Goal: Contribute content

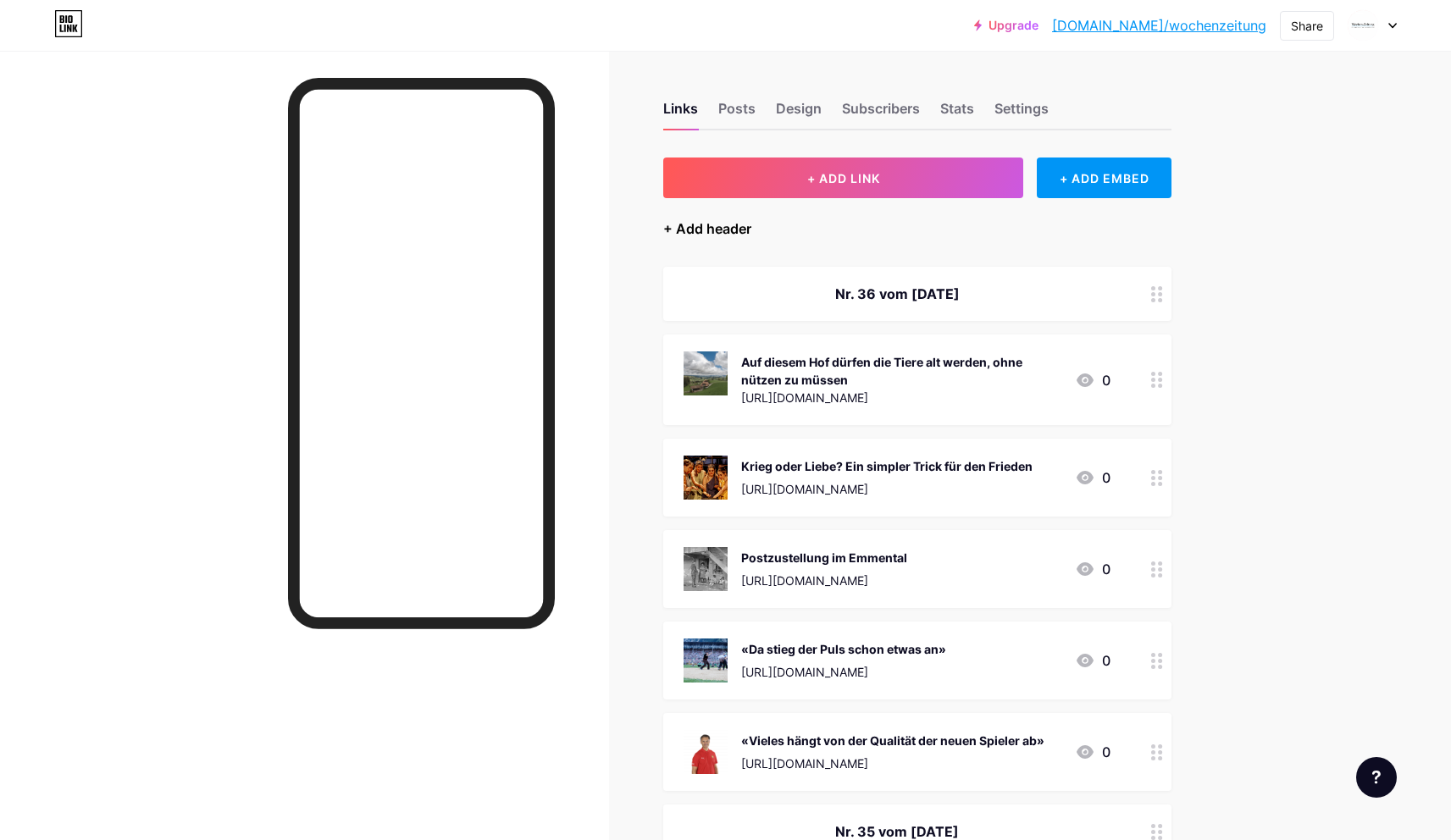
click at [716, 232] on div "+ Add header" at bounding box center [707, 228] width 88 height 20
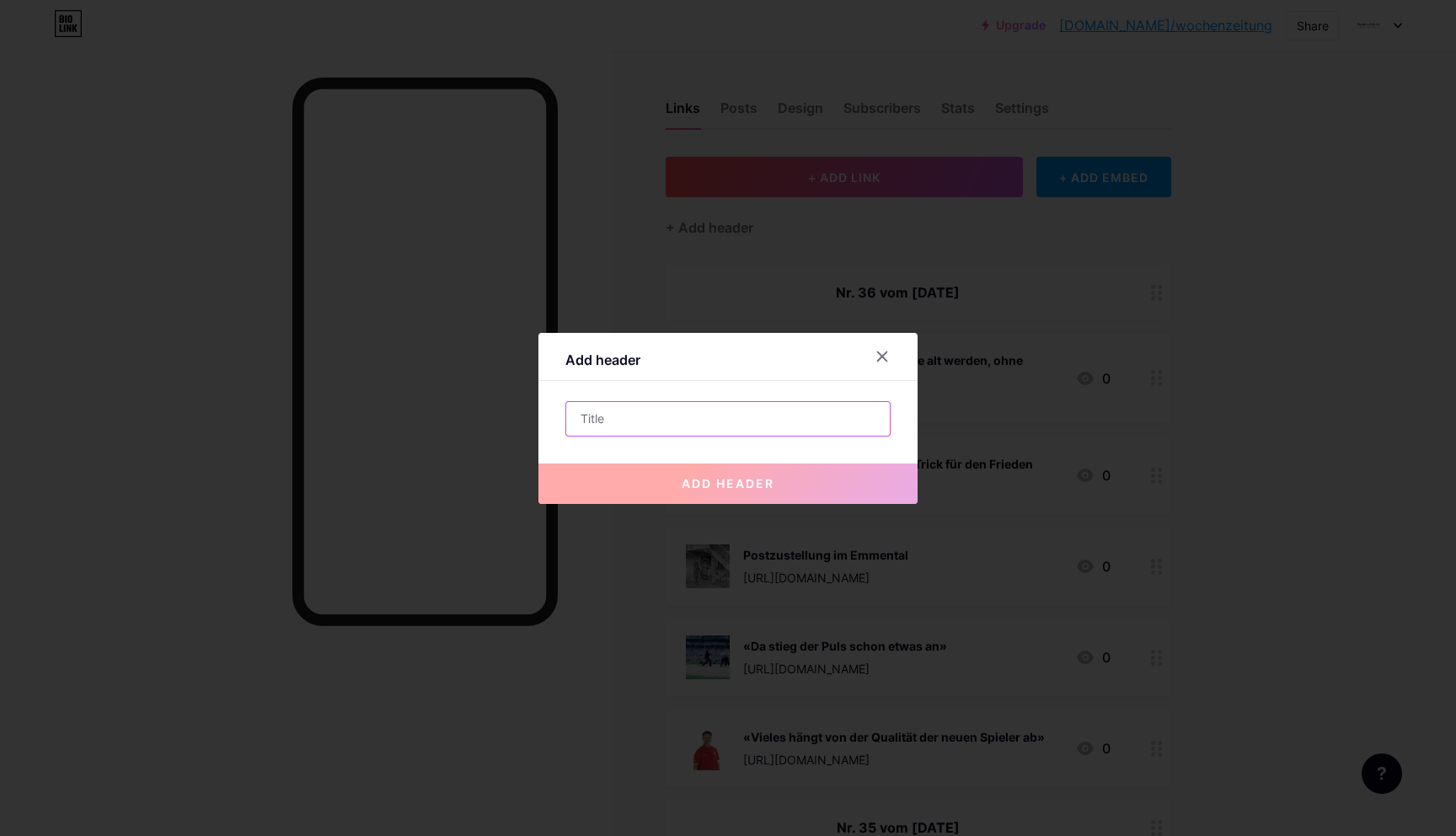
click at [657, 420] on input "text" at bounding box center [728, 418] width 323 height 34
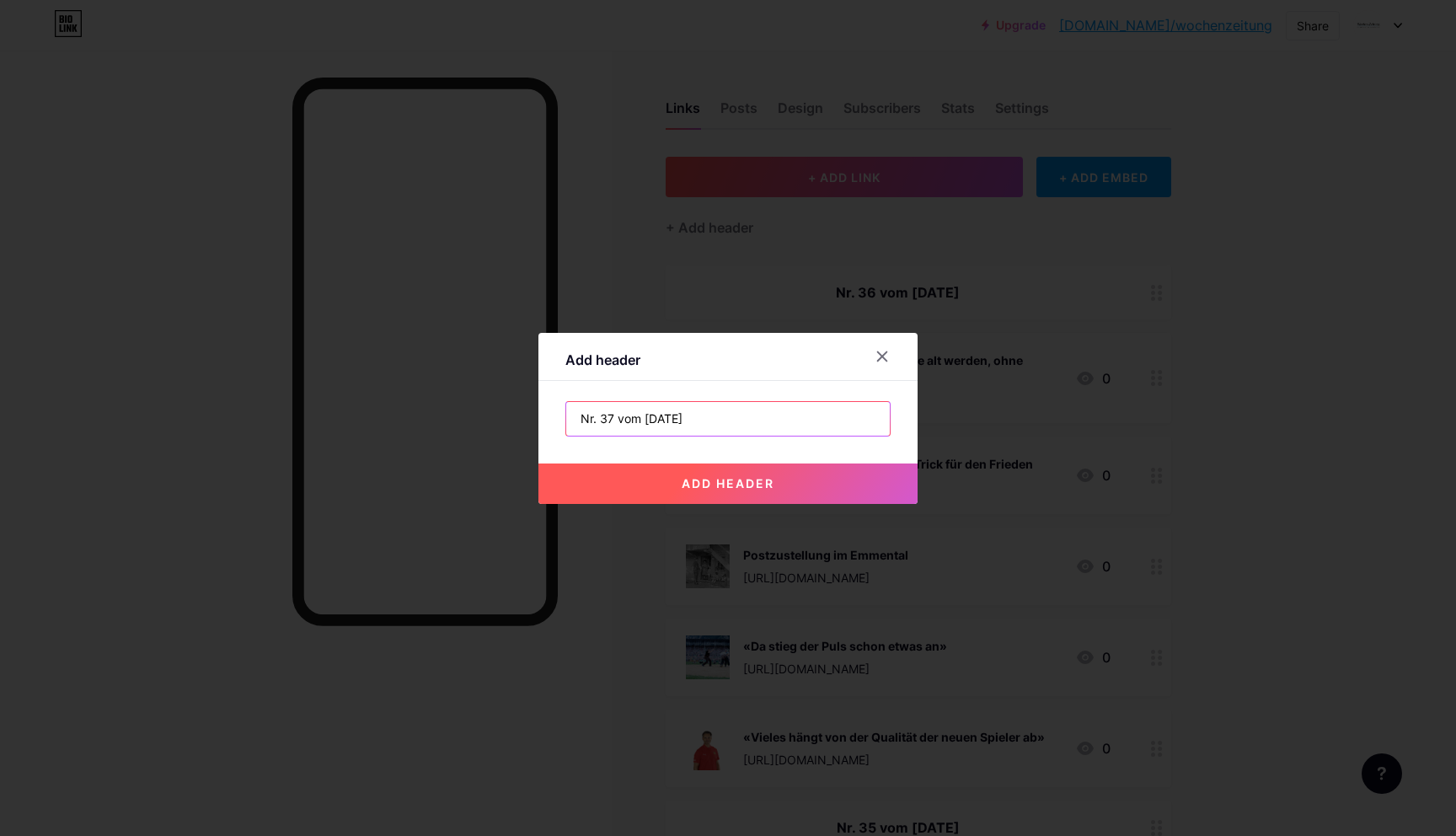
type input "Nr. 37 vom [DATE]"
click at [681, 477] on span "add header" at bounding box center [728, 483] width 93 height 14
click at [712, 480] on span "add header" at bounding box center [728, 483] width 93 height 14
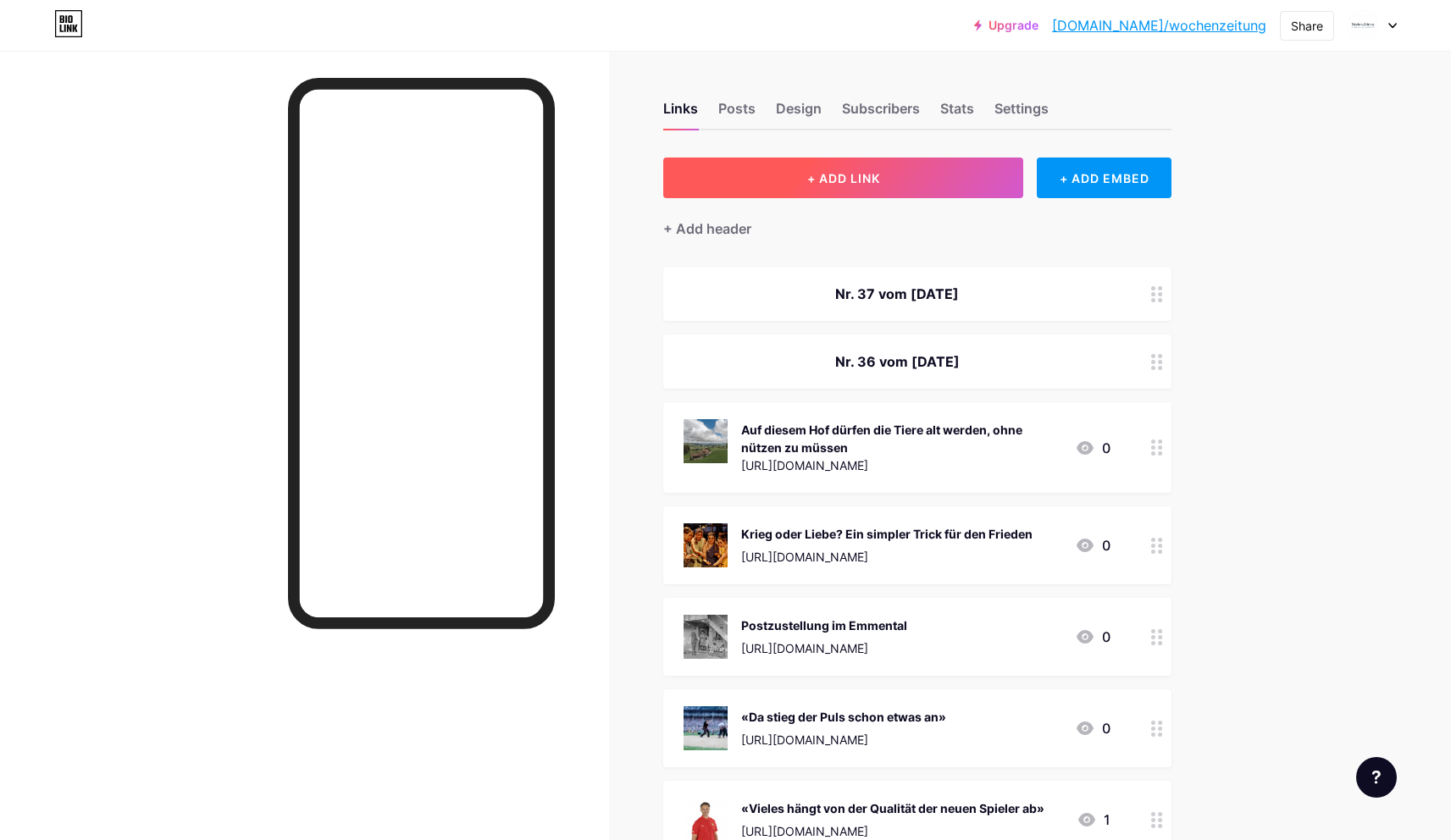
click at [859, 192] on button "+ ADD LINK" at bounding box center [843, 178] width 360 height 41
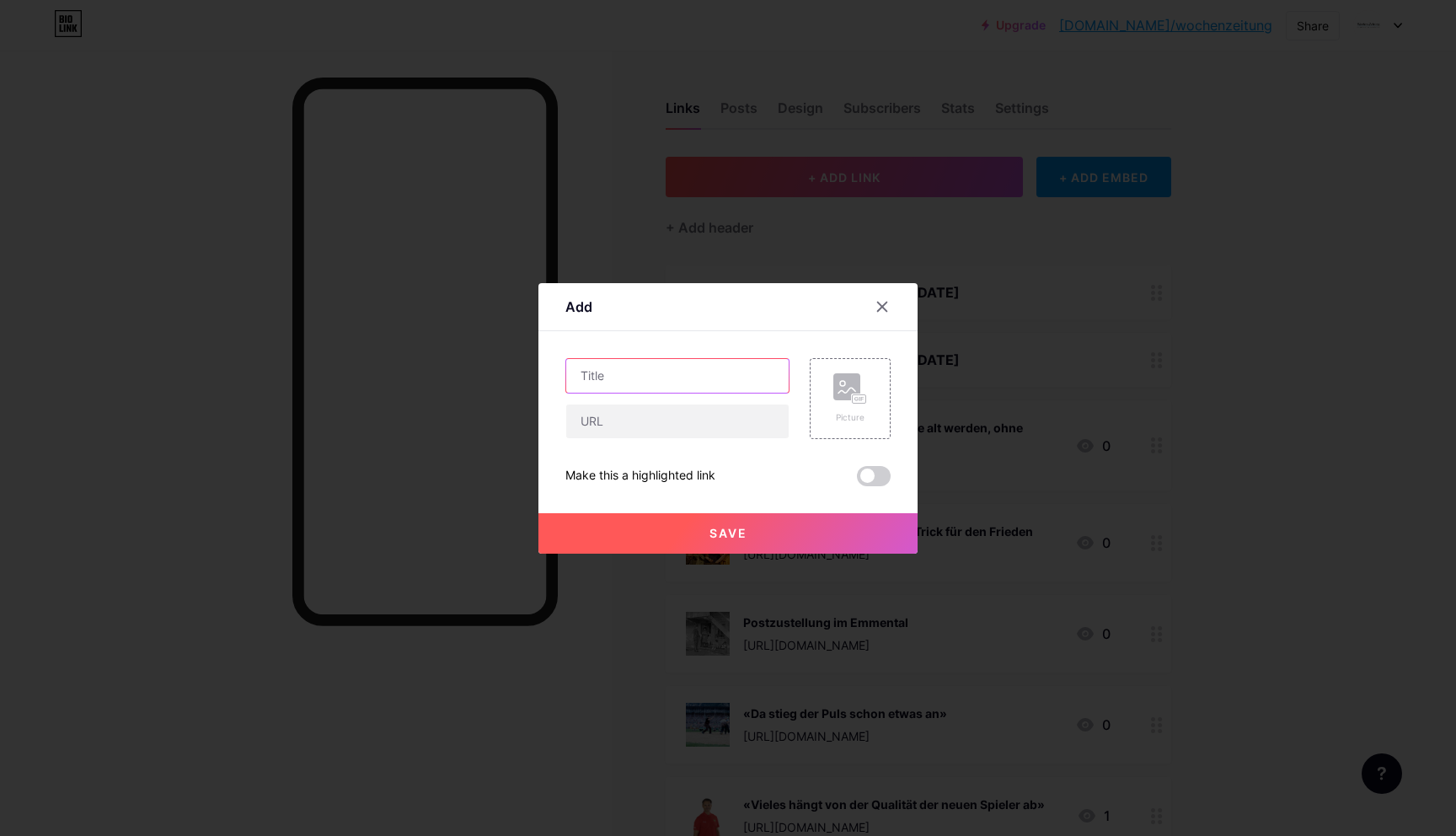
click at [638, 373] on input "text" at bounding box center [677, 376] width 222 height 34
paste input "Ein Stück Emmental zum Verschenken – seit 30 Jahren"
type input "Ein Stück Emmental zum Verschenken – seit 30 Jahren"
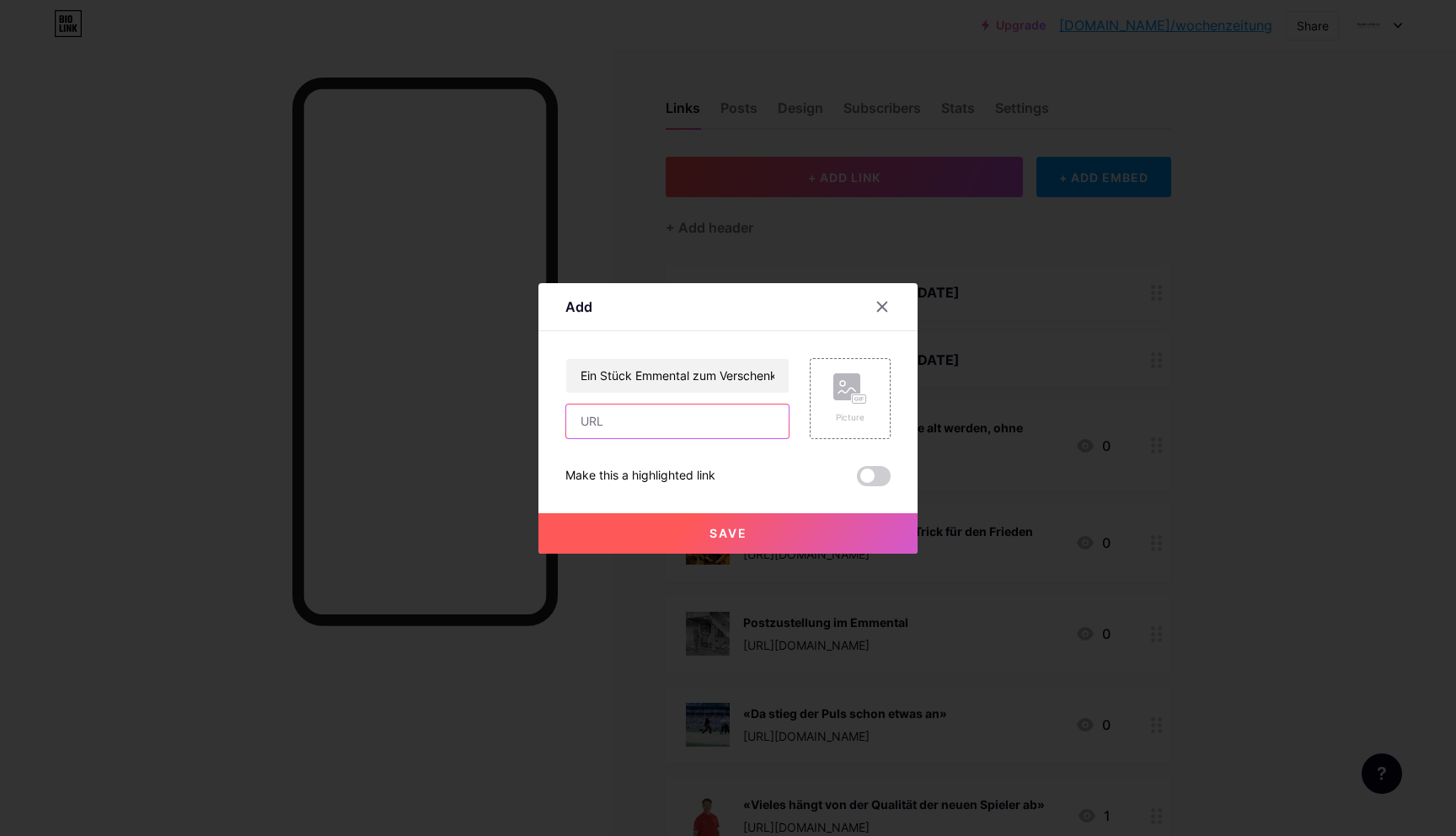
paste input "[URL][DOMAIN_NAME]"
type input "[URL][DOMAIN_NAME]"
click at [844, 413] on div "Picture" at bounding box center [850, 418] width 34 height 12
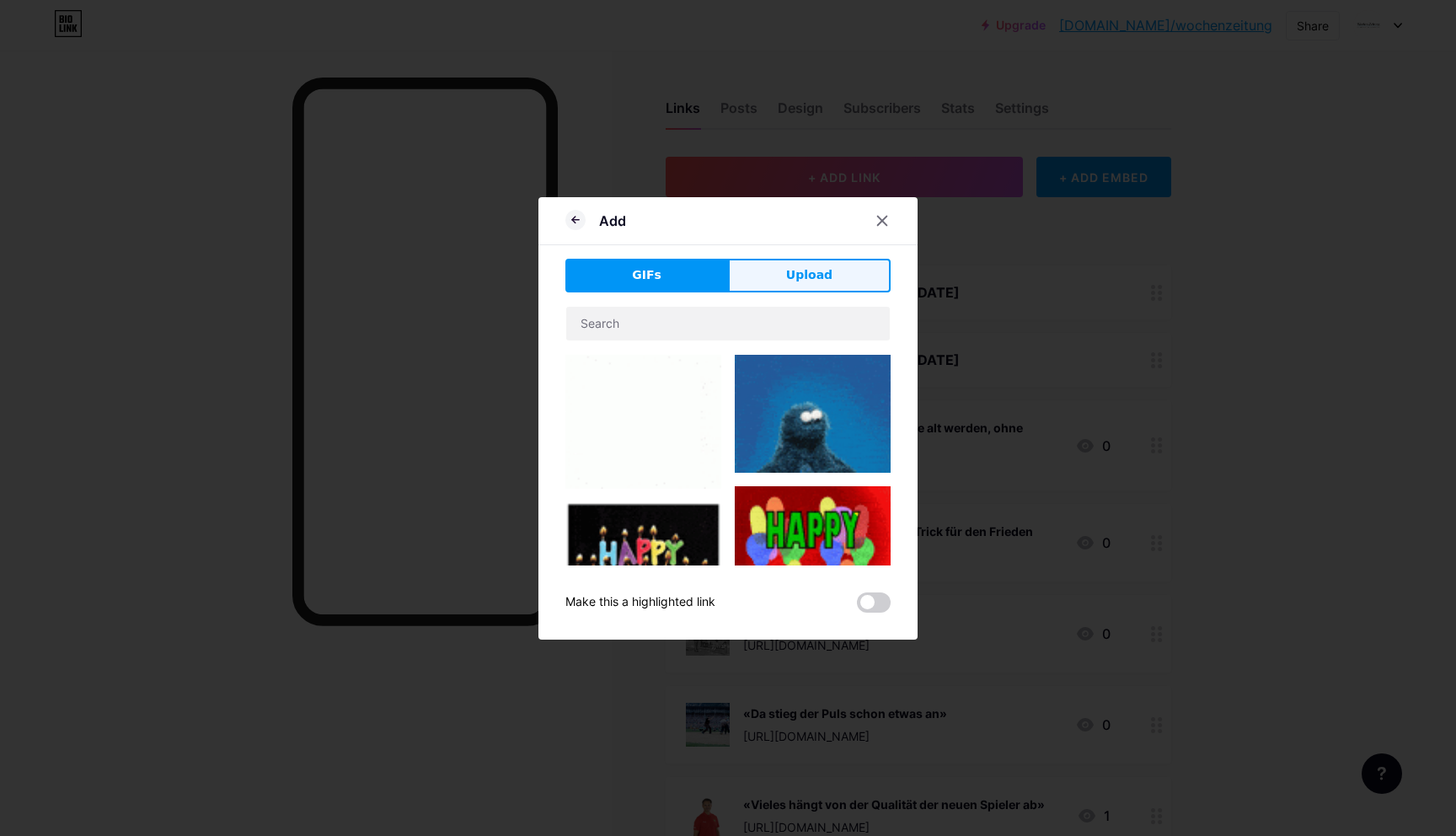
click at [803, 275] on span "Upload" at bounding box center [809, 275] width 46 height 18
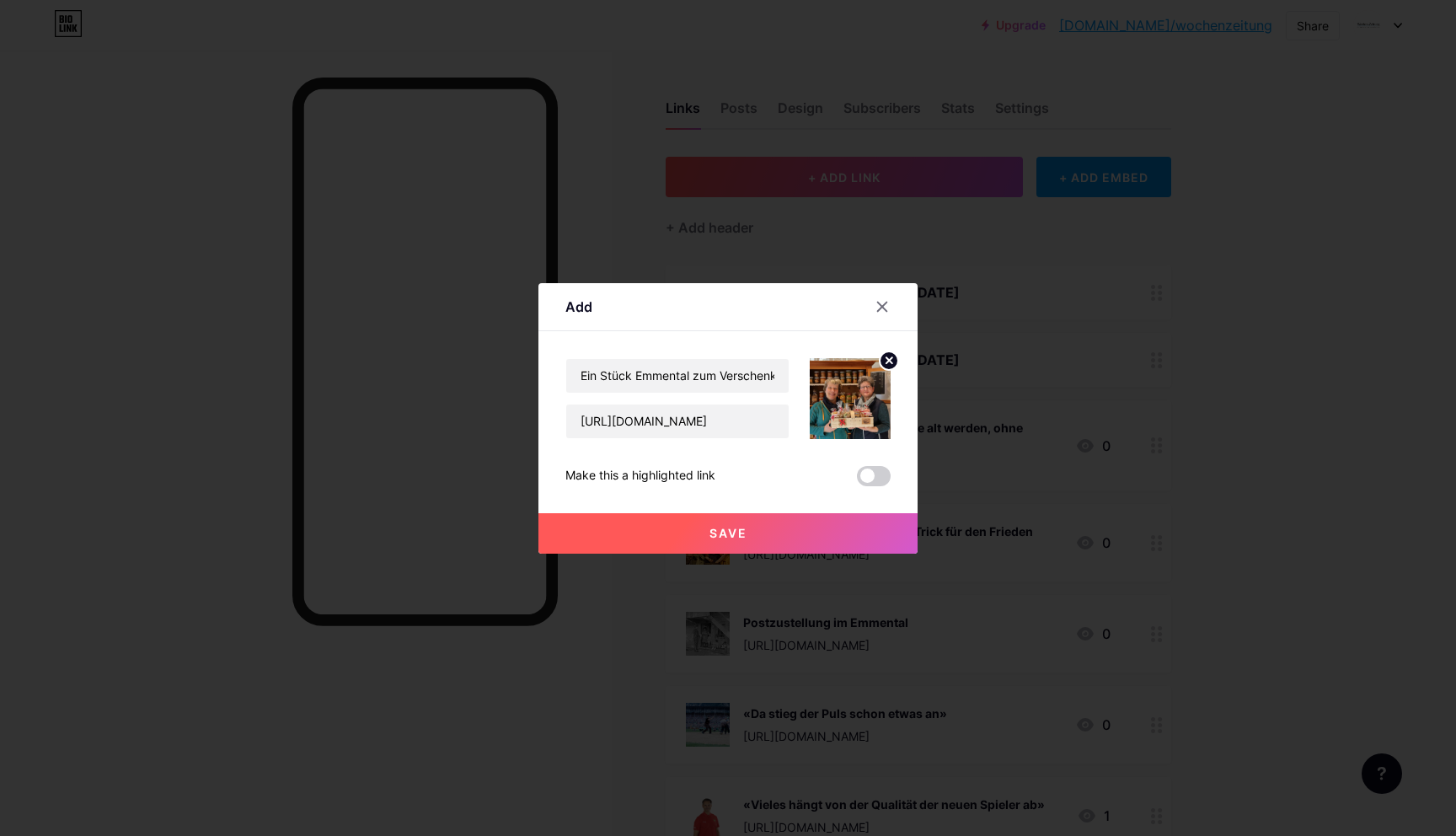
click at [735, 535] on span "Save" at bounding box center [728, 533] width 38 height 14
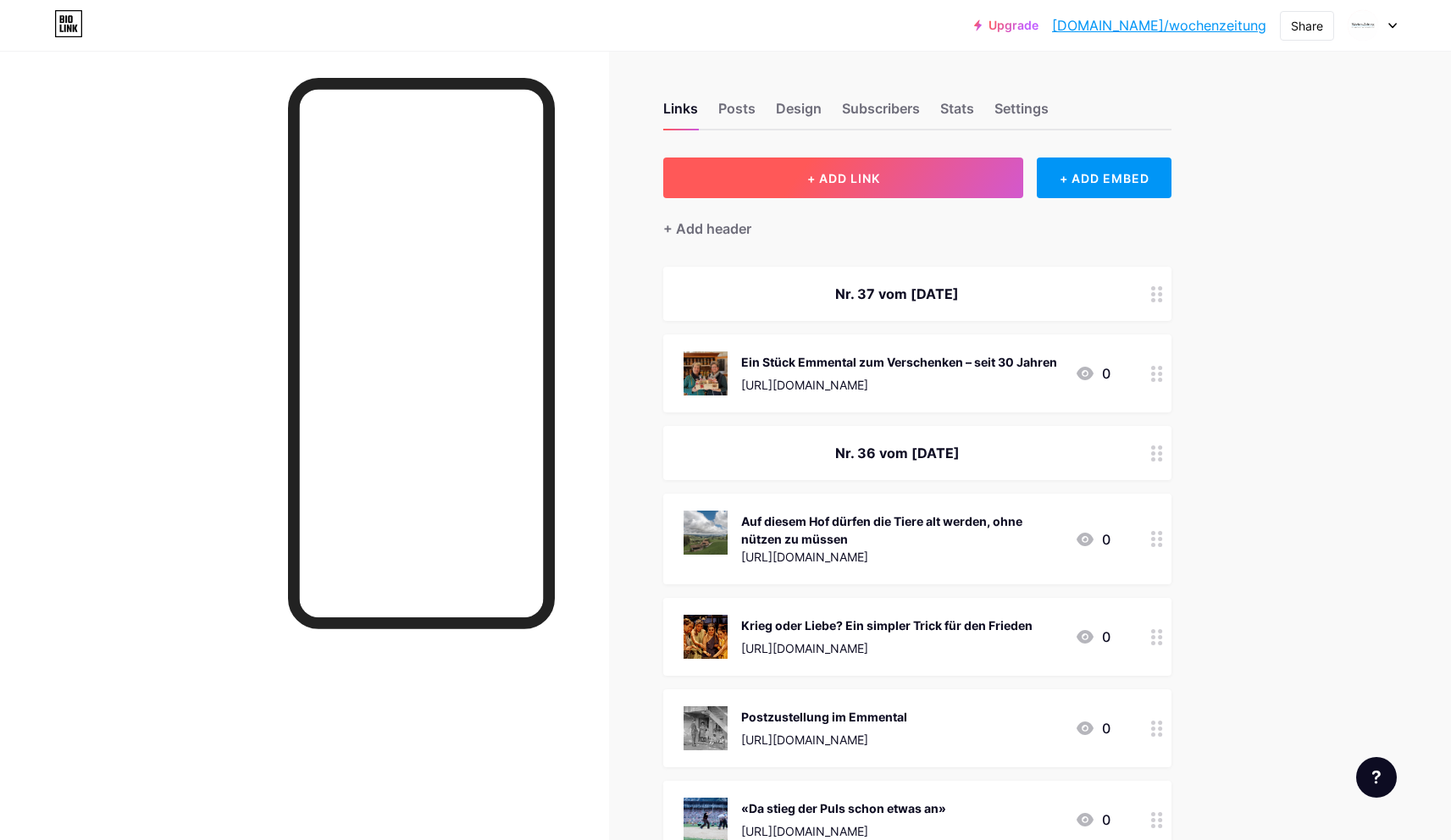
click at [775, 192] on button "+ ADD LINK" at bounding box center [843, 178] width 360 height 41
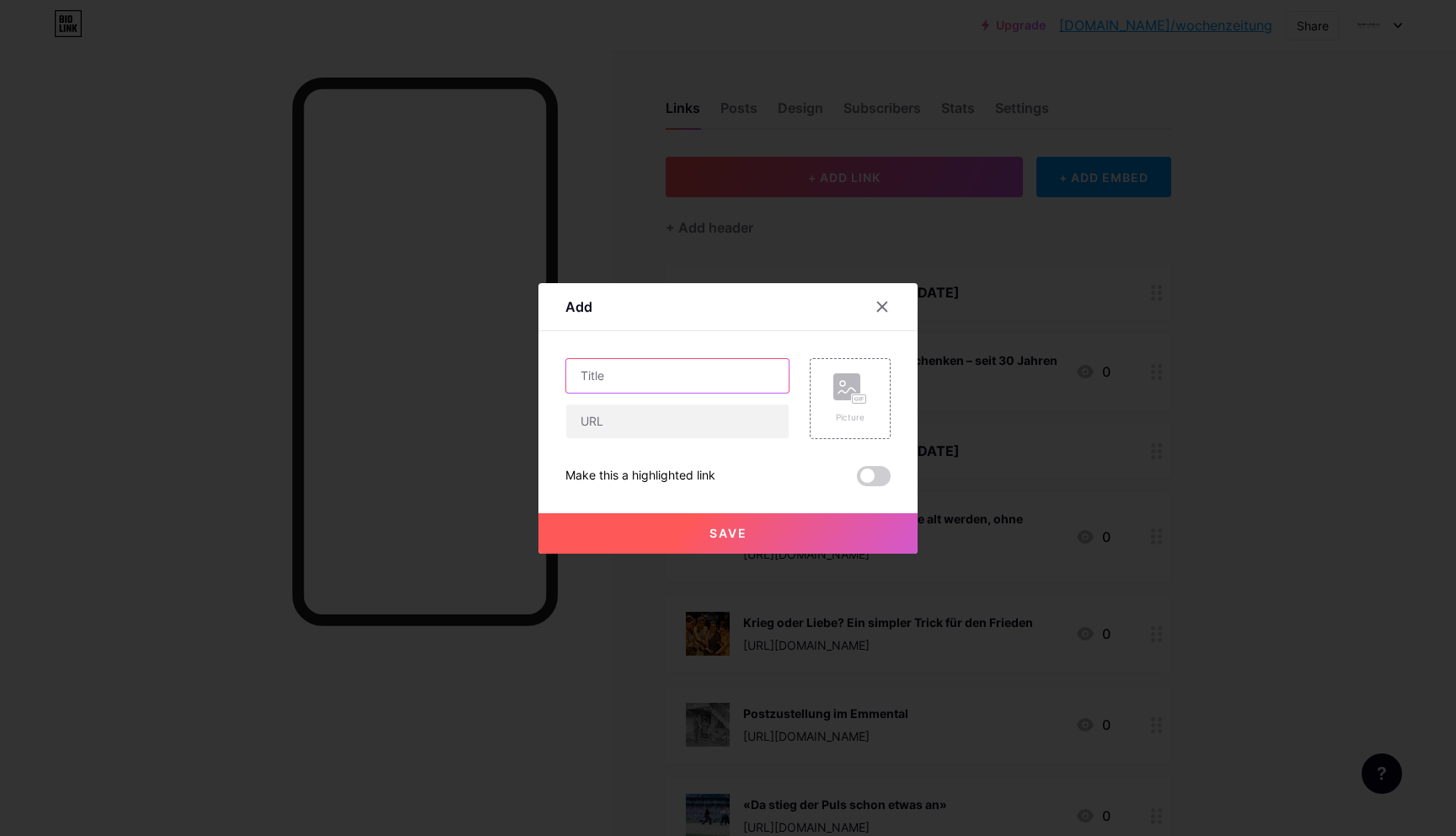
click at [699, 366] on input "text" at bounding box center [677, 376] width 222 height 34
paste input "«Es ist mehr möglich, als man denkt»"
type input "«Es ist mehr möglich, als man denkt»"
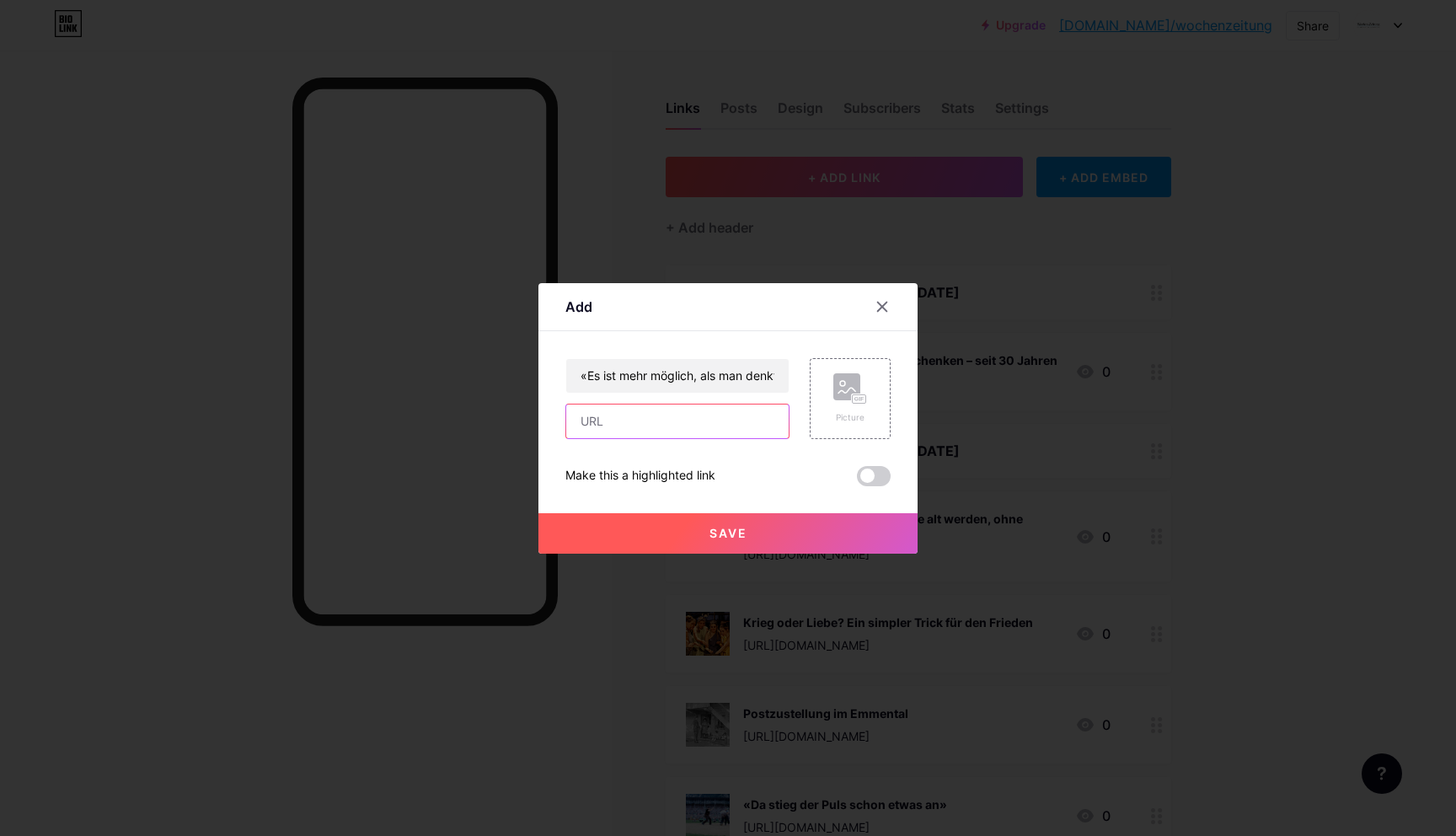
paste input "[URL][DOMAIN_NAME]"
type input "[URL][DOMAIN_NAME]"
click at [848, 379] on rect at bounding box center [846, 387] width 27 height 27
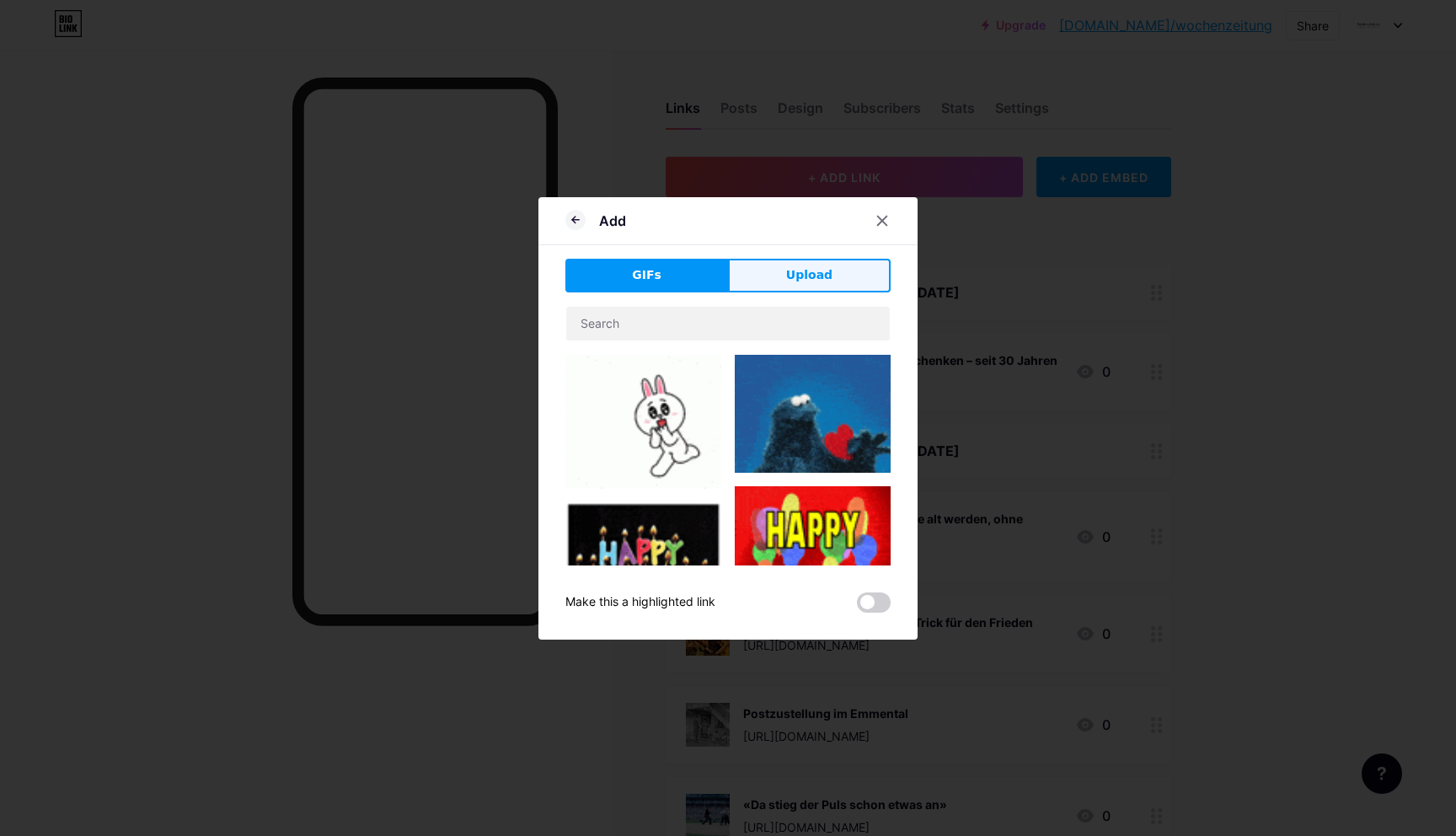
click at [820, 291] on button "Upload" at bounding box center [808, 276] width 162 height 34
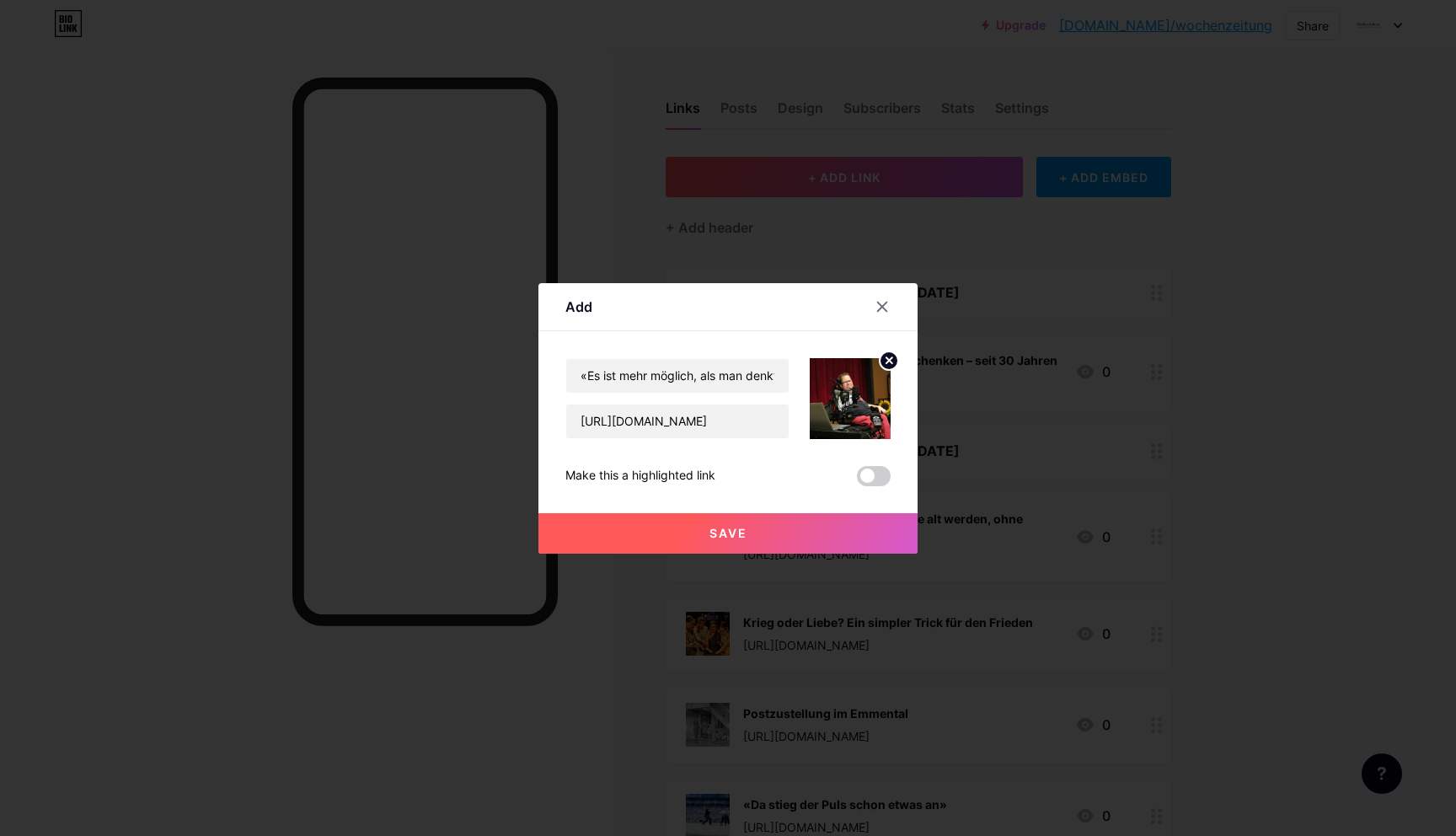
click at [785, 527] on button "Save" at bounding box center [728, 534] width 379 height 41
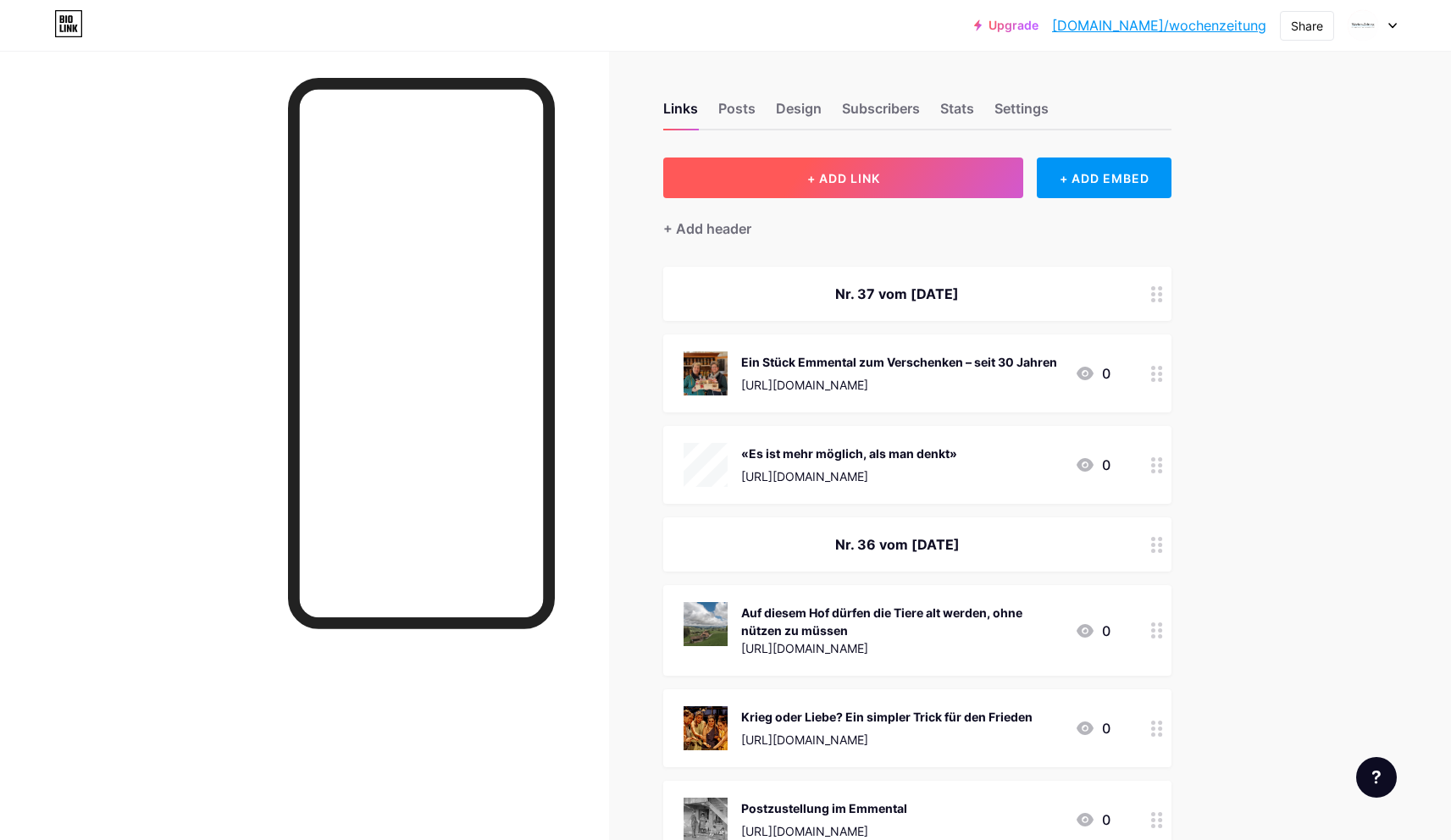
click at [892, 185] on button "+ ADD LINK" at bounding box center [843, 178] width 360 height 41
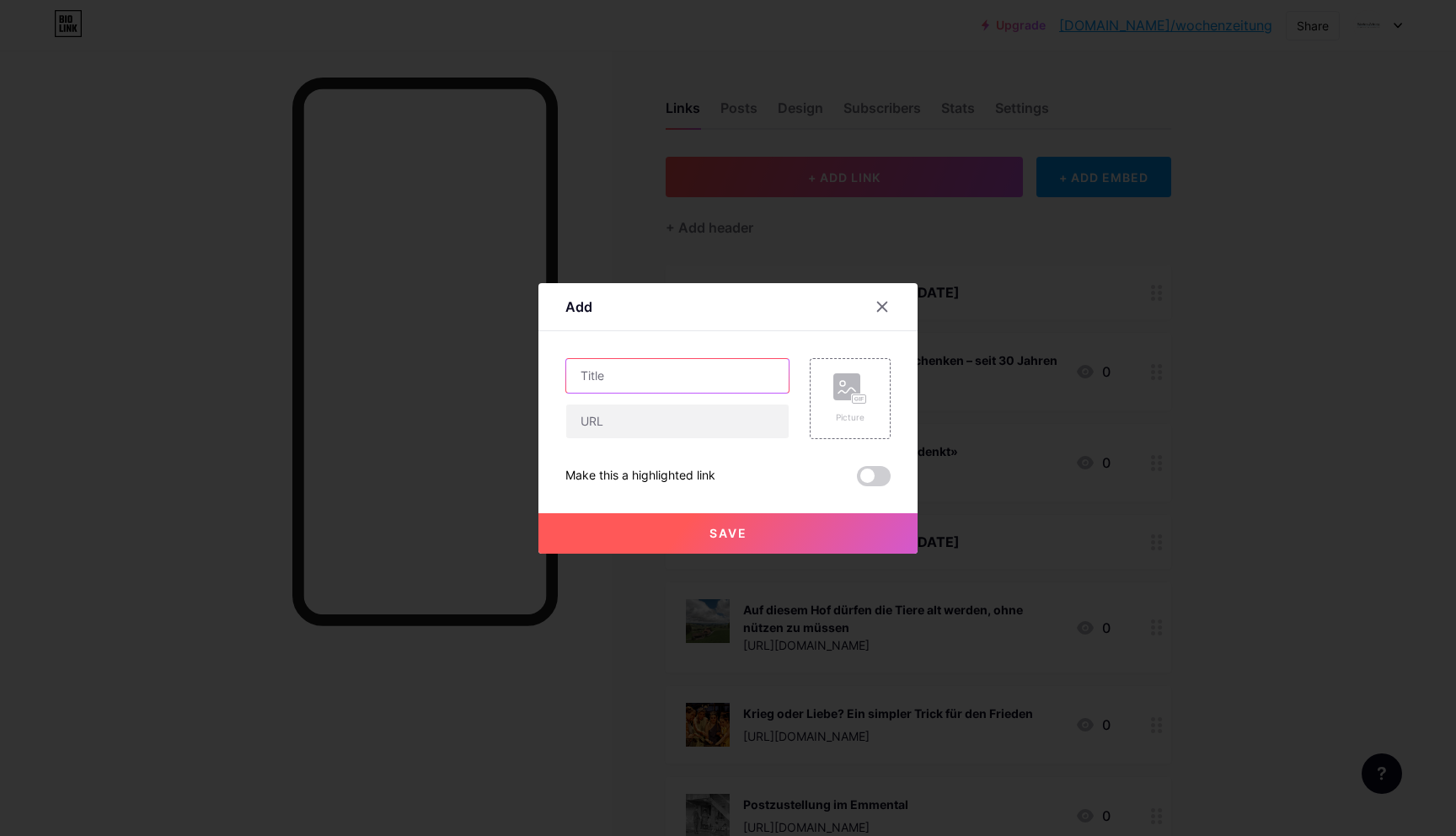
click at [622, 363] on input "text" at bounding box center [677, 376] width 222 height 34
paste input "Ausser Fokus Konolfingen können alle Parteien mit Bisherigen antreten"
type input "Ausser Fokus Konolfingen können alle Parteien mit Bisherigen antreten"
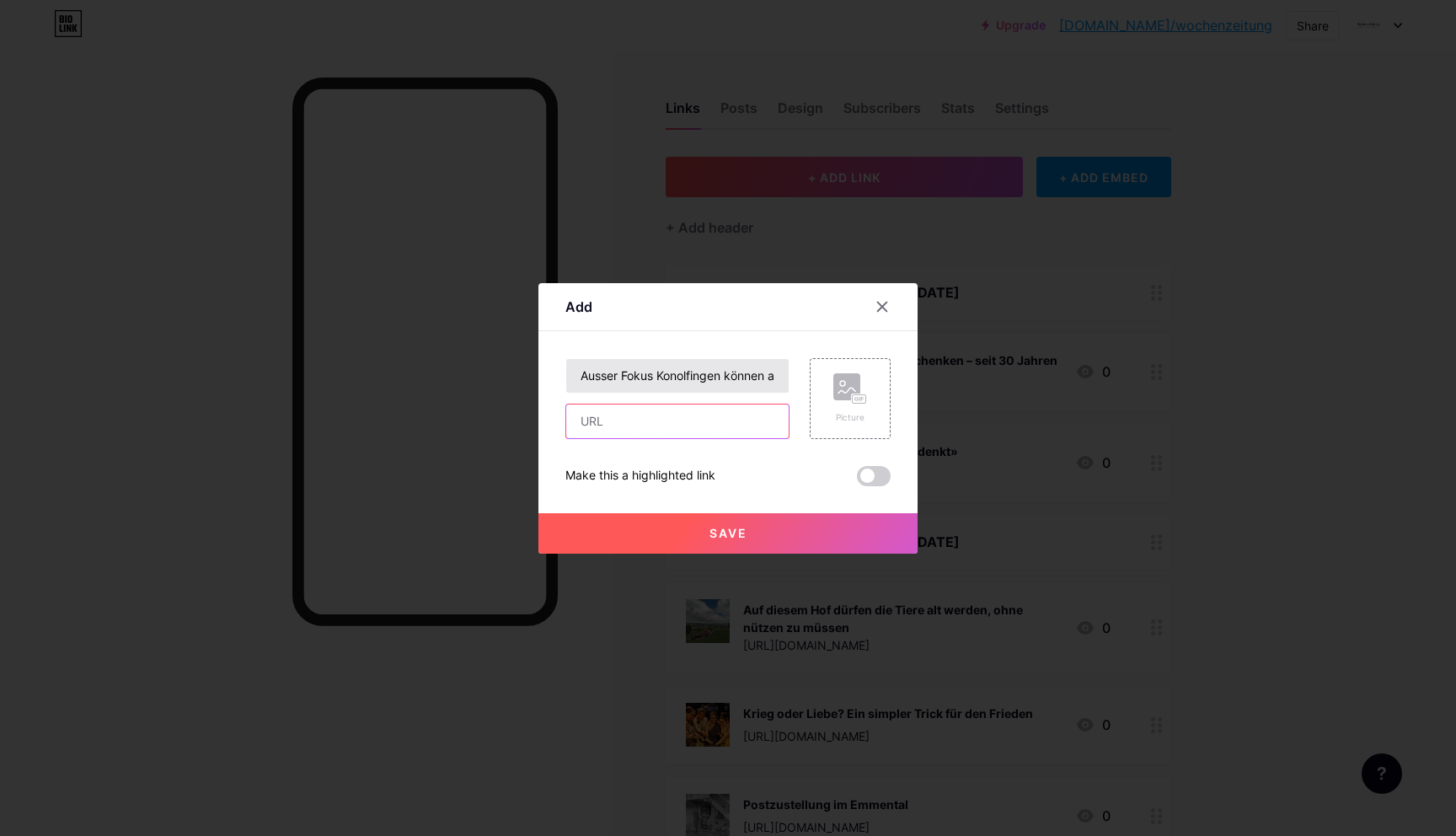
paste input "[URL][DOMAIN_NAME]"
type input "[URL][DOMAIN_NAME]"
click at [857, 481] on input "checkbox" at bounding box center [857, 481] width 0 height 0
click at [867, 472] on span at bounding box center [874, 476] width 34 height 20
click at [857, 481] on input "checkbox" at bounding box center [857, 481] width 0 height 0
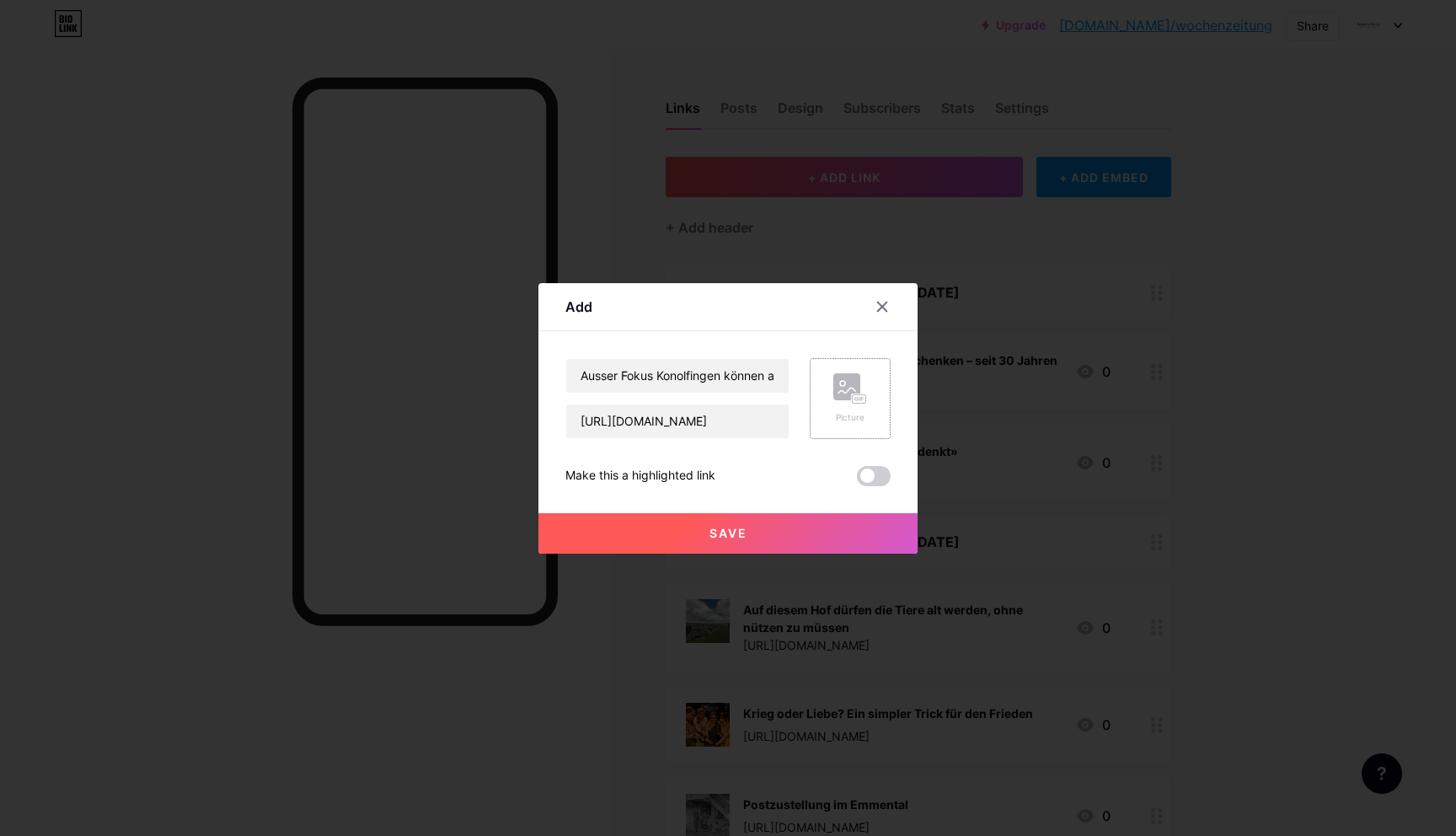
click at [867, 426] on div "Picture" at bounding box center [850, 398] width 81 height 81
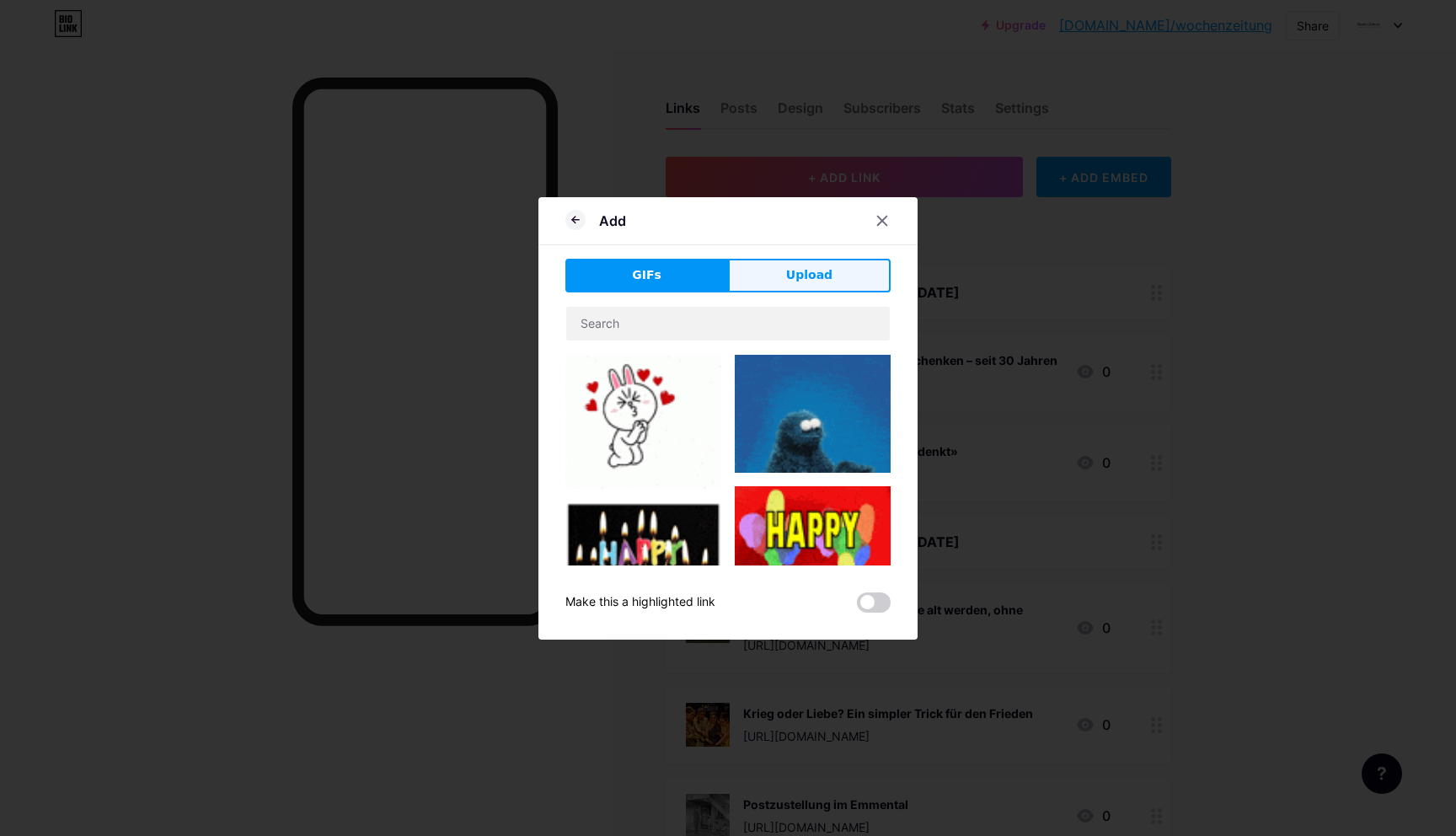
click at [775, 271] on button "Upload" at bounding box center [808, 276] width 162 height 34
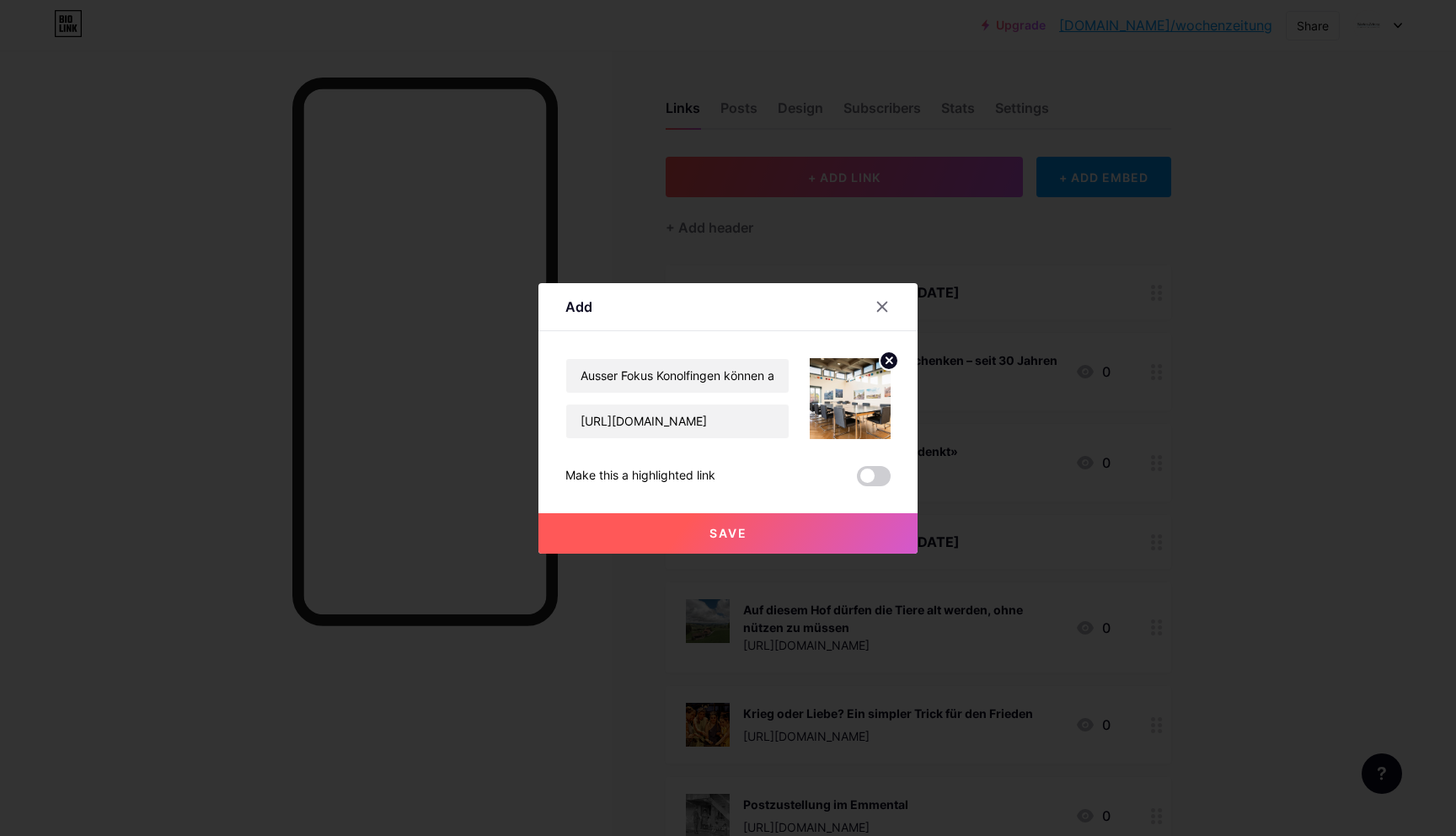
click at [719, 529] on span "Save" at bounding box center [728, 533] width 38 height 14
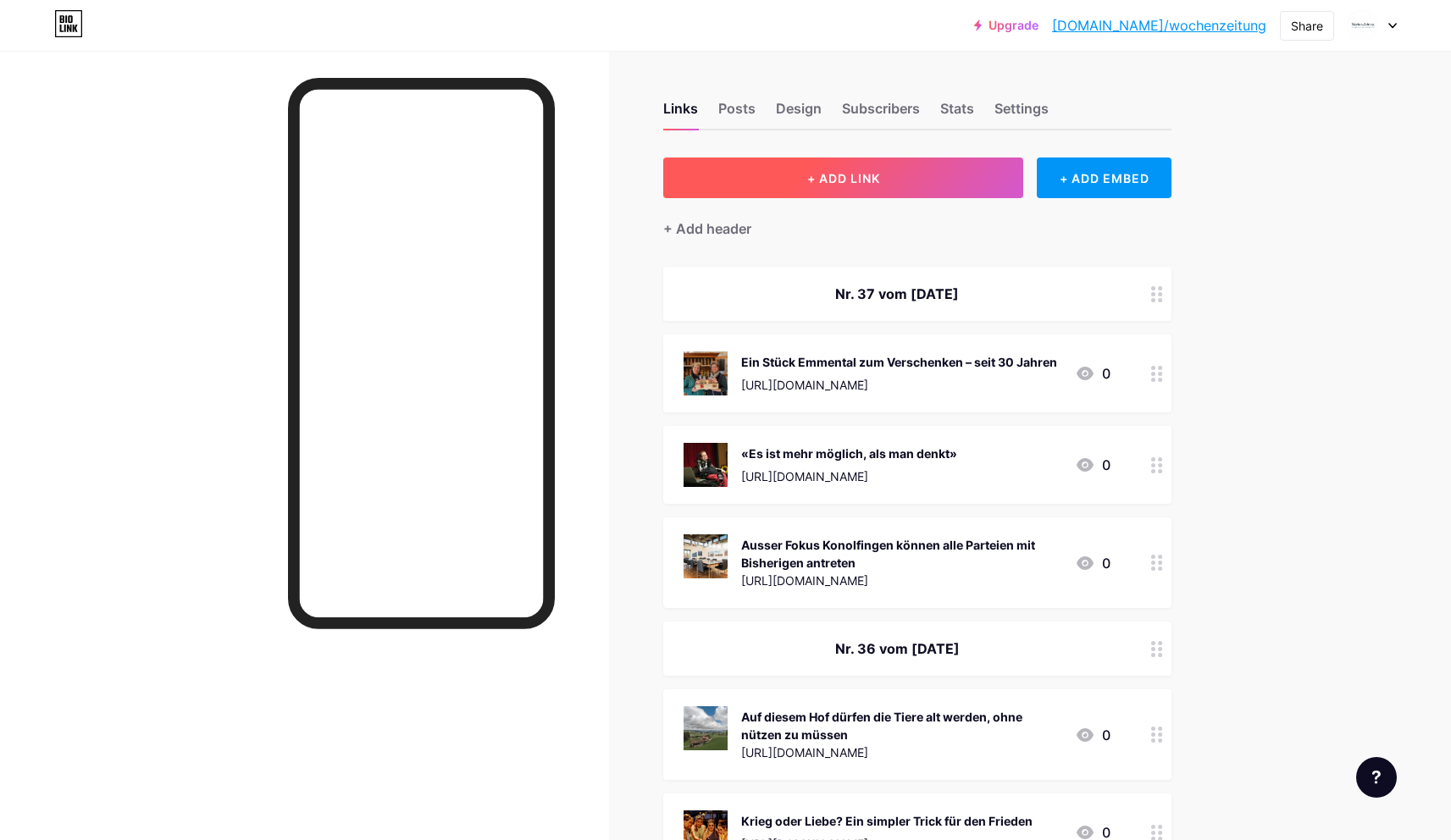
click at [900, 173] on button "+ ADD LINK" at bounding box center [843, 178] width 360 height 41
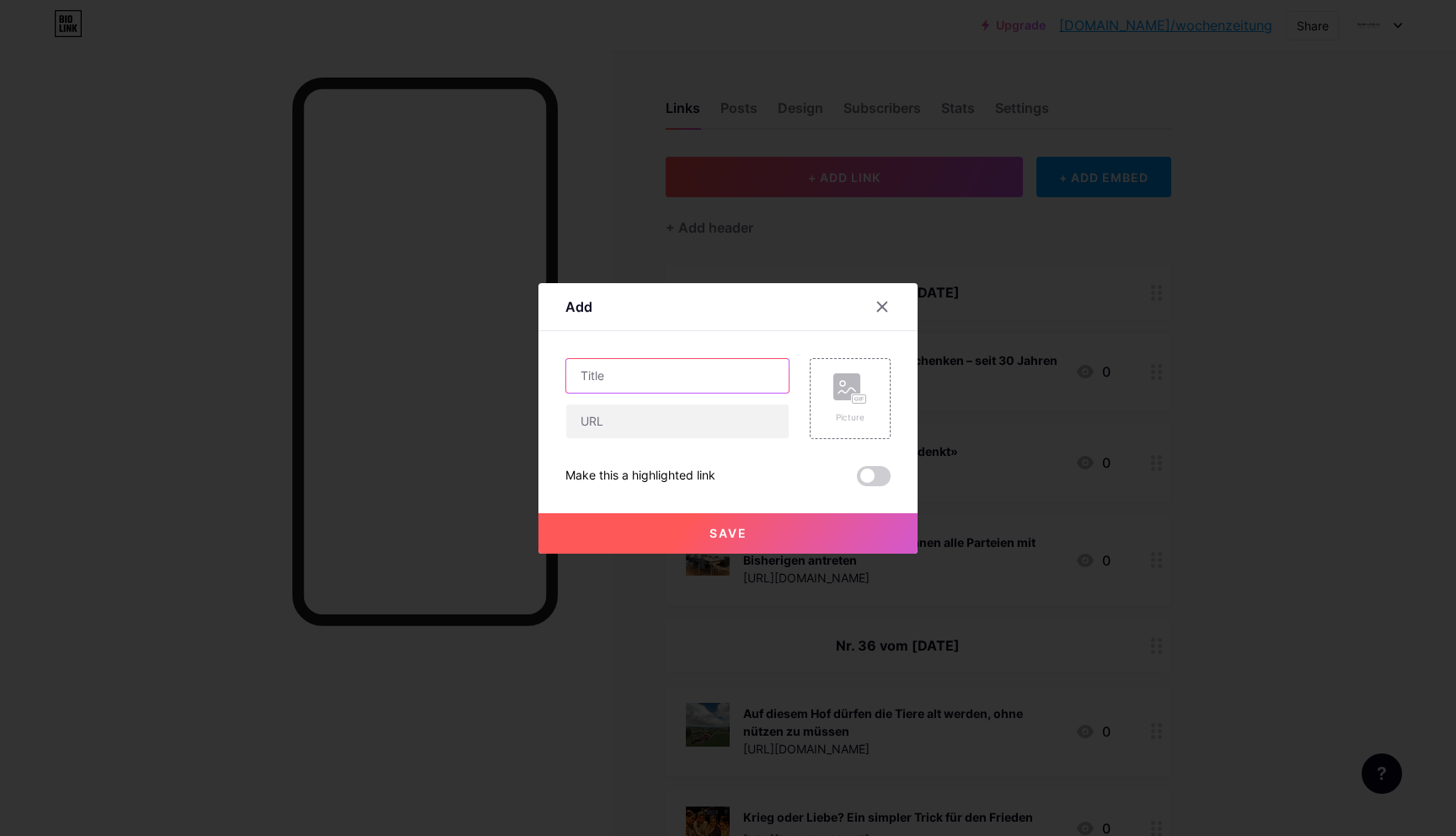
click at [607, 371] on input "text" at bounding box center [677, 376] width 222 height 34
paste input "Es kommt zum Klassentreffen der [DEMOGRAPHIC_DATA] Headcoaches"
type input "Es kommt zum Klassentreffen der [DEMOGRAPHIC_DATA] Headcoaches"
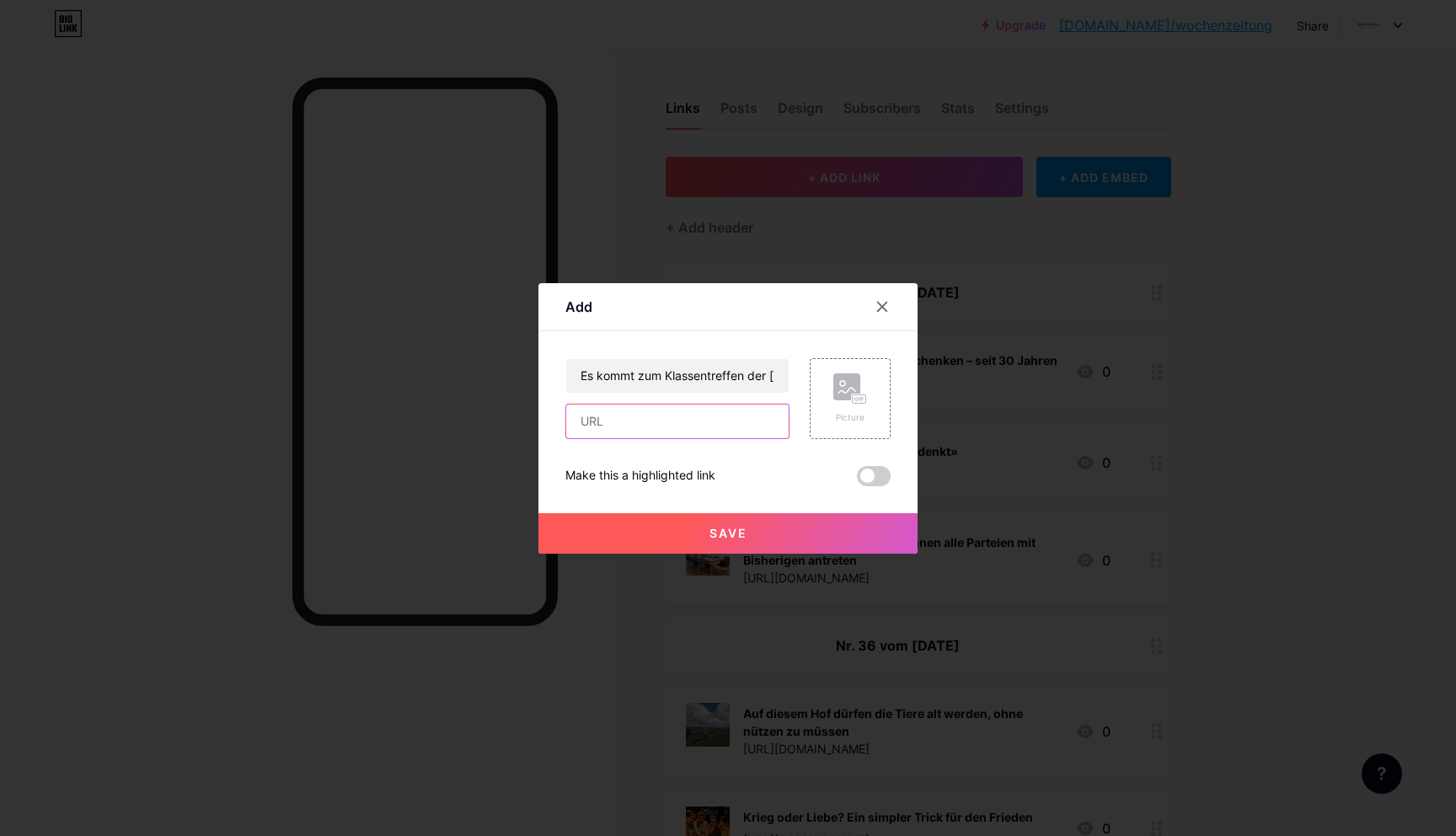
paste input "[URL][DOMAIN_NAME]"
type input "[URL][DOMAIN_NAME]"
click at [870, 393] on div "Picture" at bounding box center [850, 398] width 81 height 81
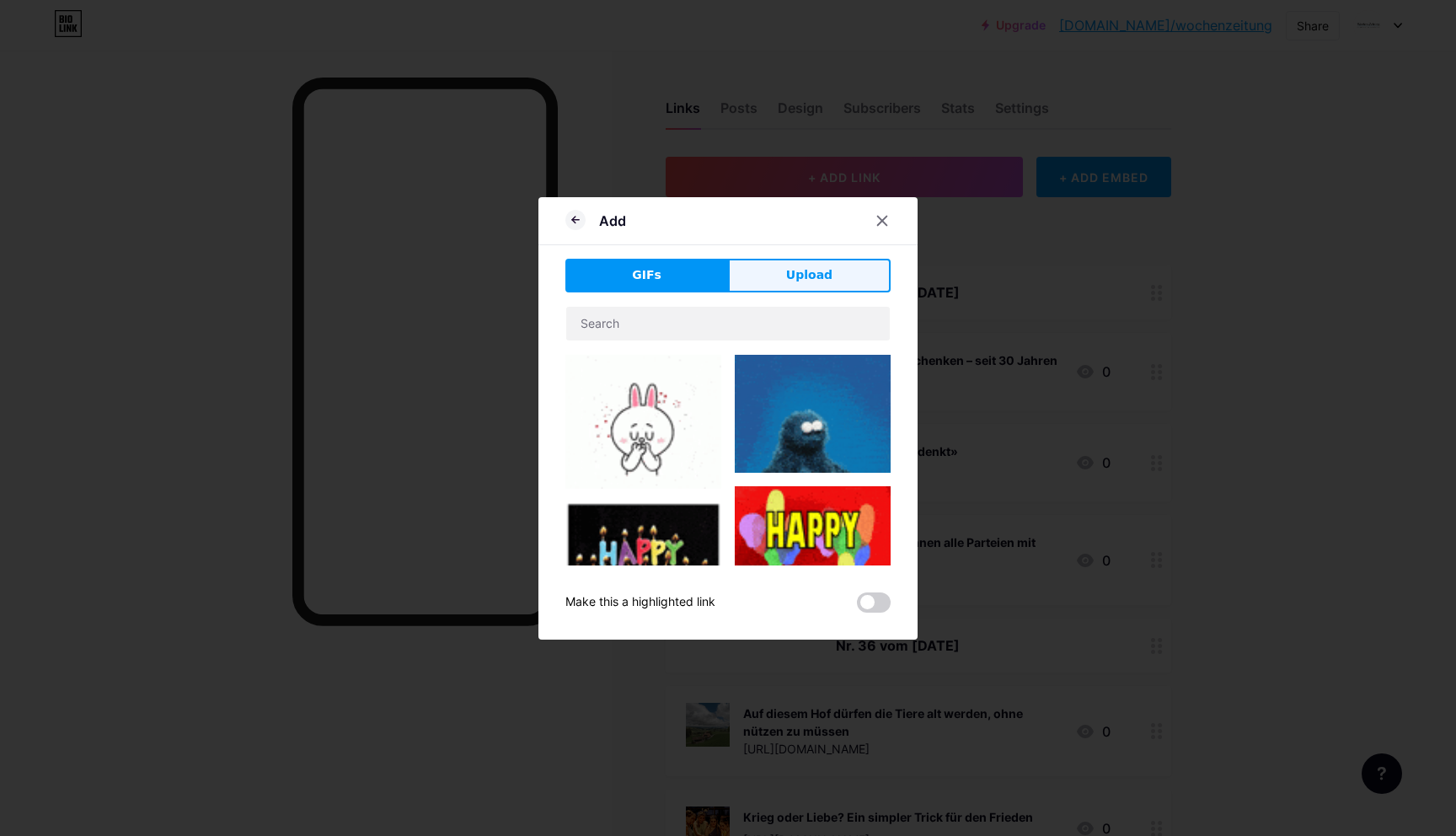
click at [801, 291] on button "Upload" at bounding box center [808, 276] width 162 height 34
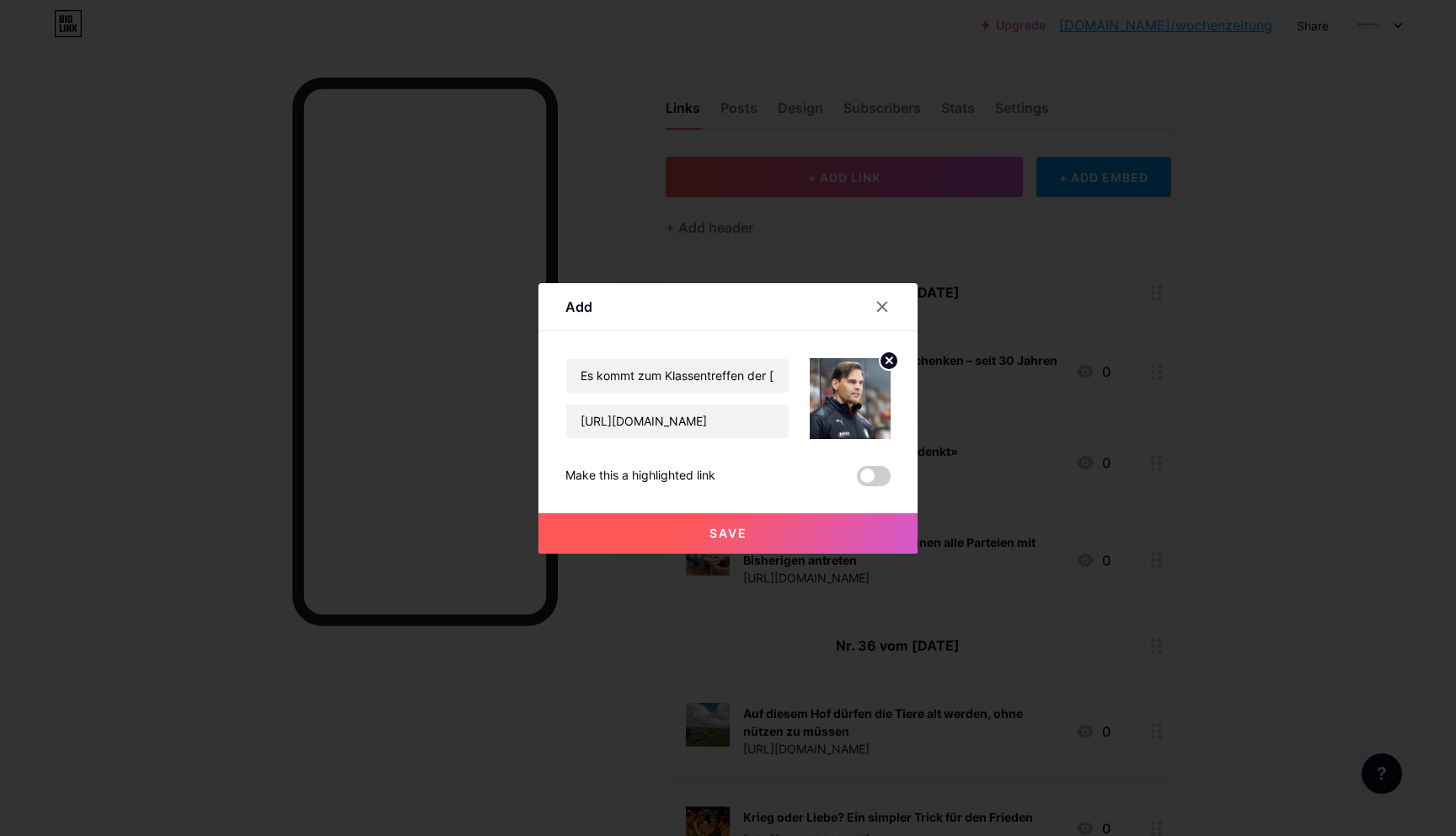
click at [724, 529] on span "Save" at bounding box center [728, 533] width 38 height 14
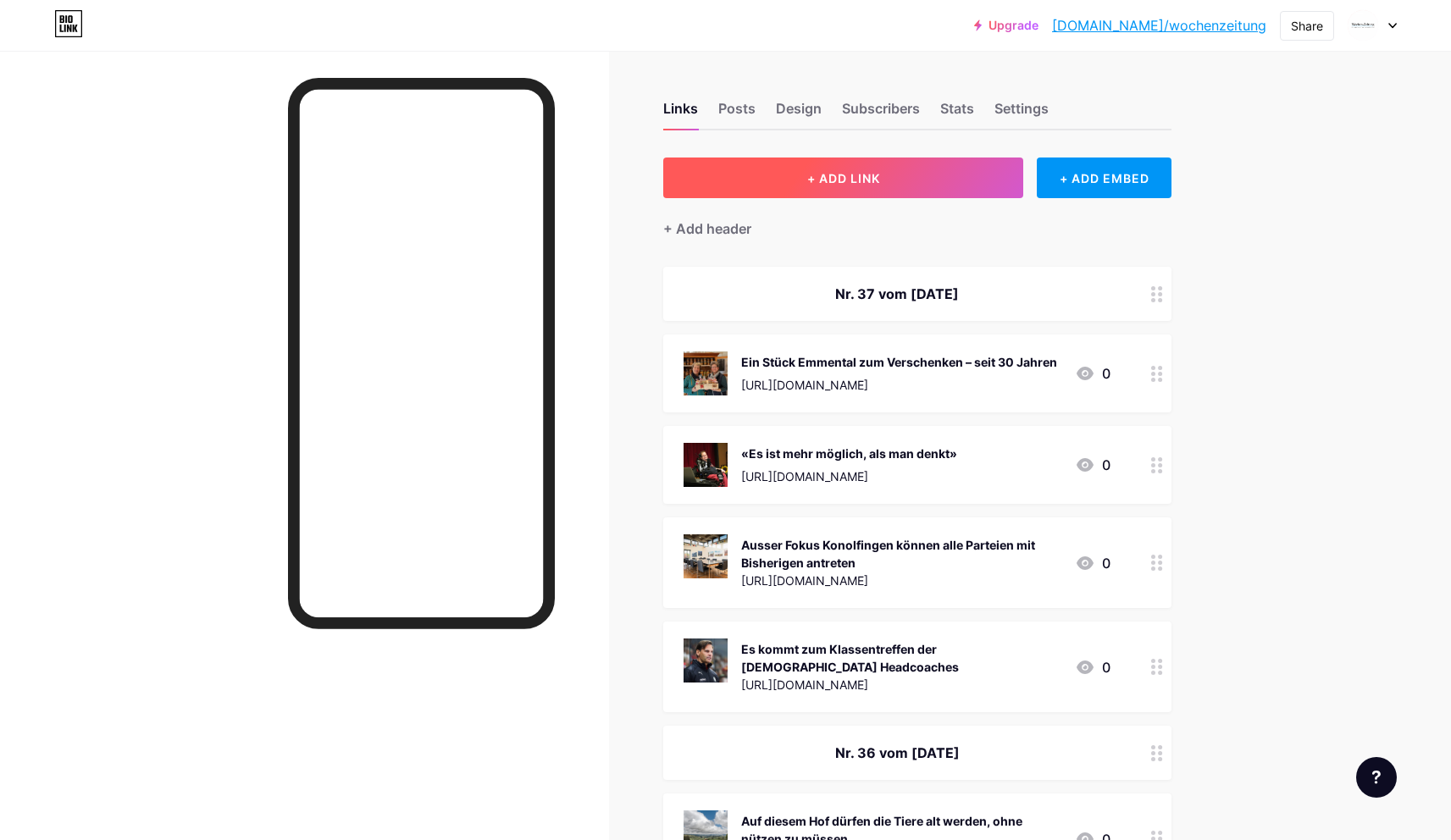
click at [742, 183] on button "+ ADD LINK" at bounding box center [843, 178] width 360 height 41
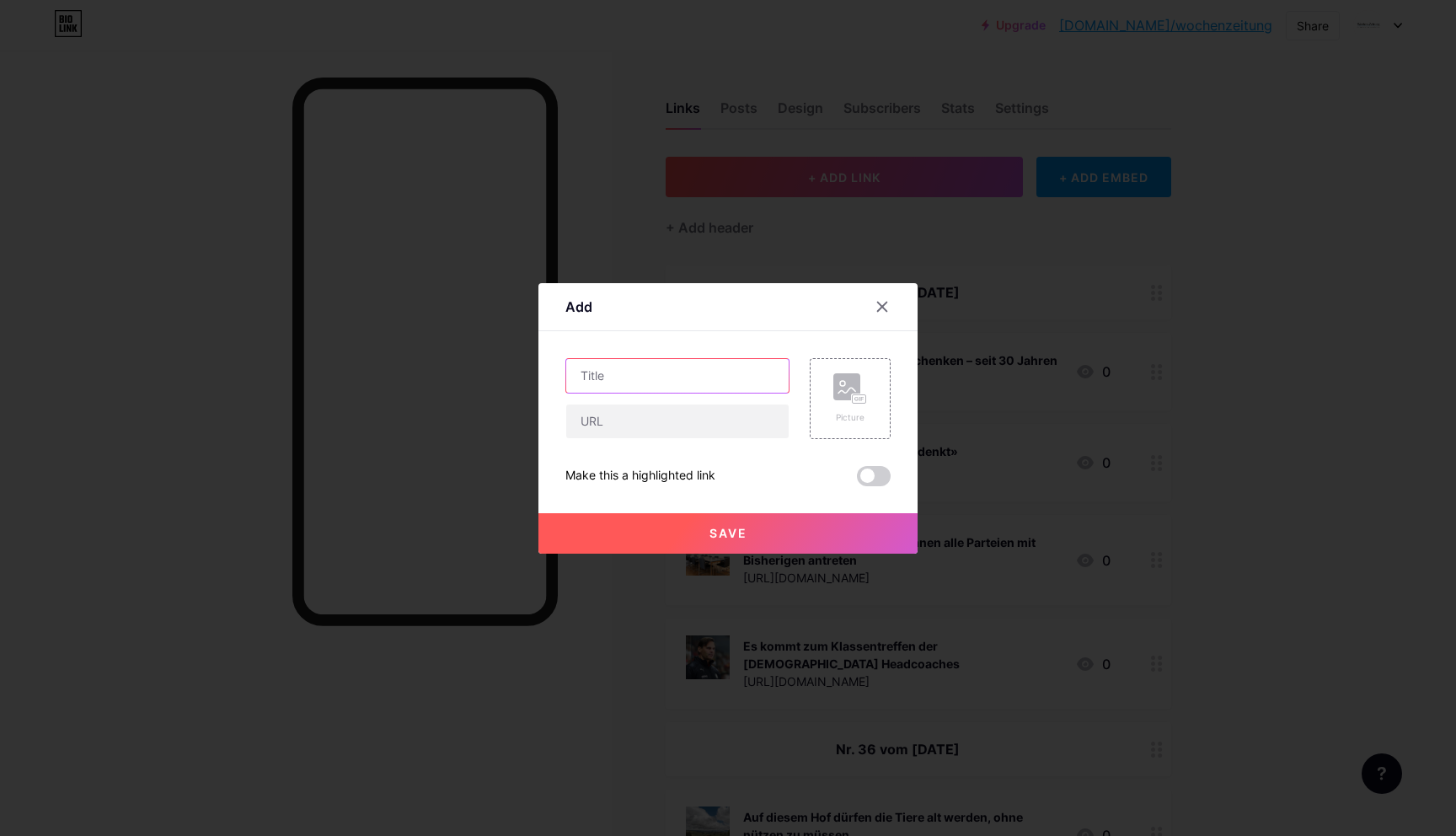
click at [664, 382] on input "text" at bounding box center [677, 376] width 222 height 34
paste input "«Wir träumen von einer Medaille»"
type input "«Wir träumen von einer Medaille»"
click at [625, 404] on input "text" at bounding box center [677, 421] width 222 height 34
paste input "[URL][DOMAIN_NAME]"
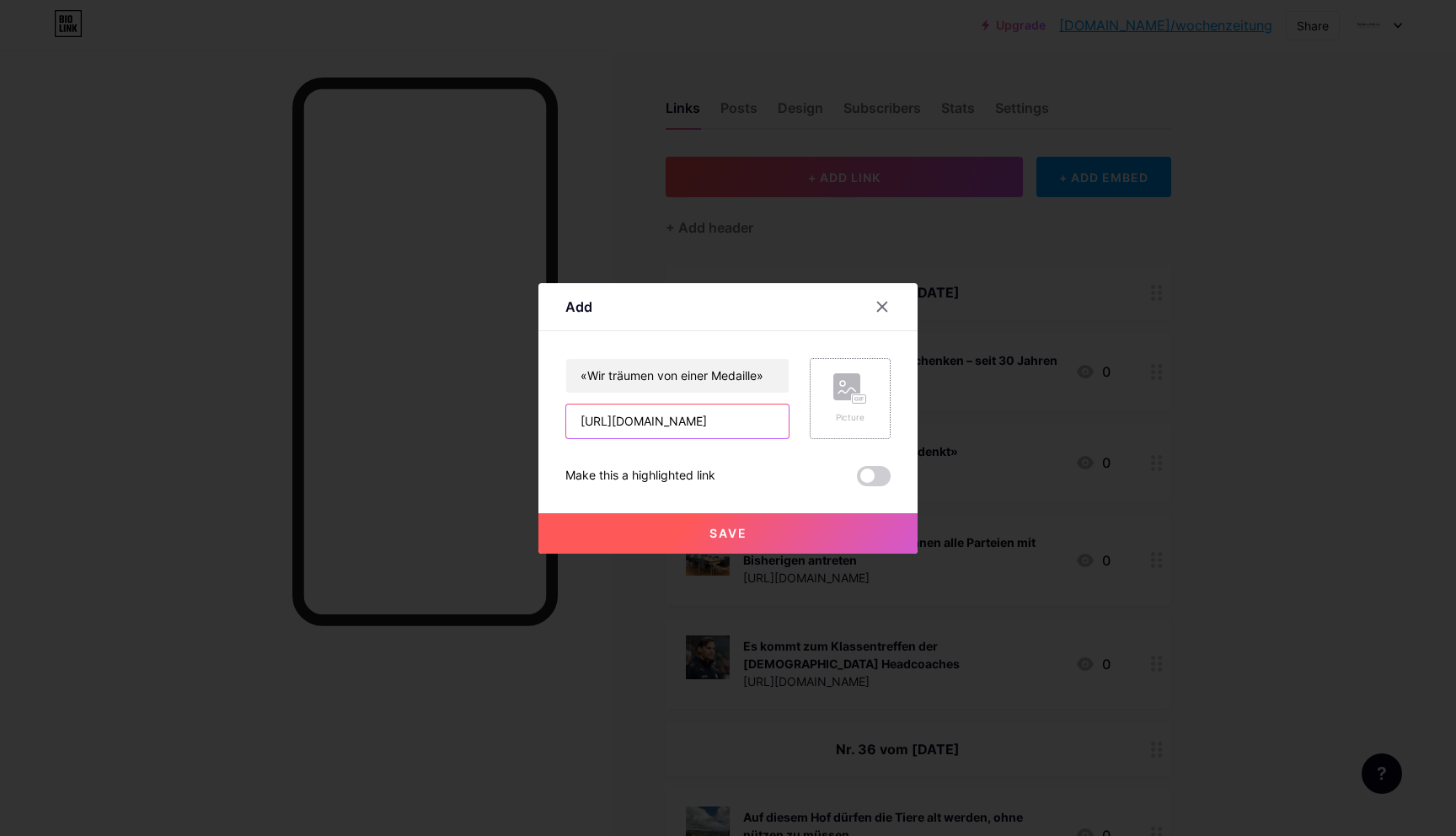
type input "[URL][DOMAIN_NAME]"
click at [861, 402] on rect at bounding box center [859, 398] width 15 height 10
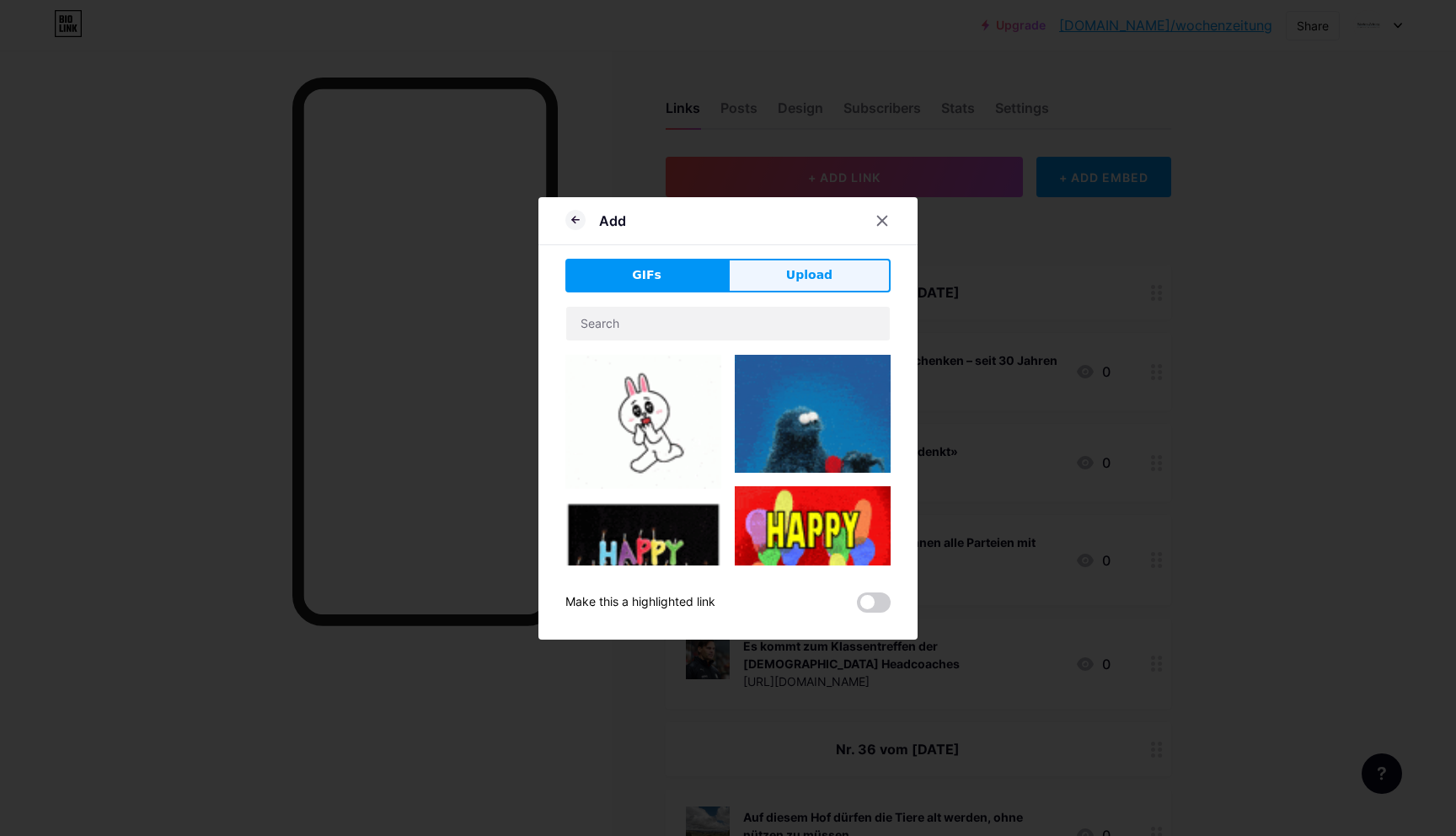
click at [826, 285] on button "Upload" at bounding box center [808, 276] width 162 height 34
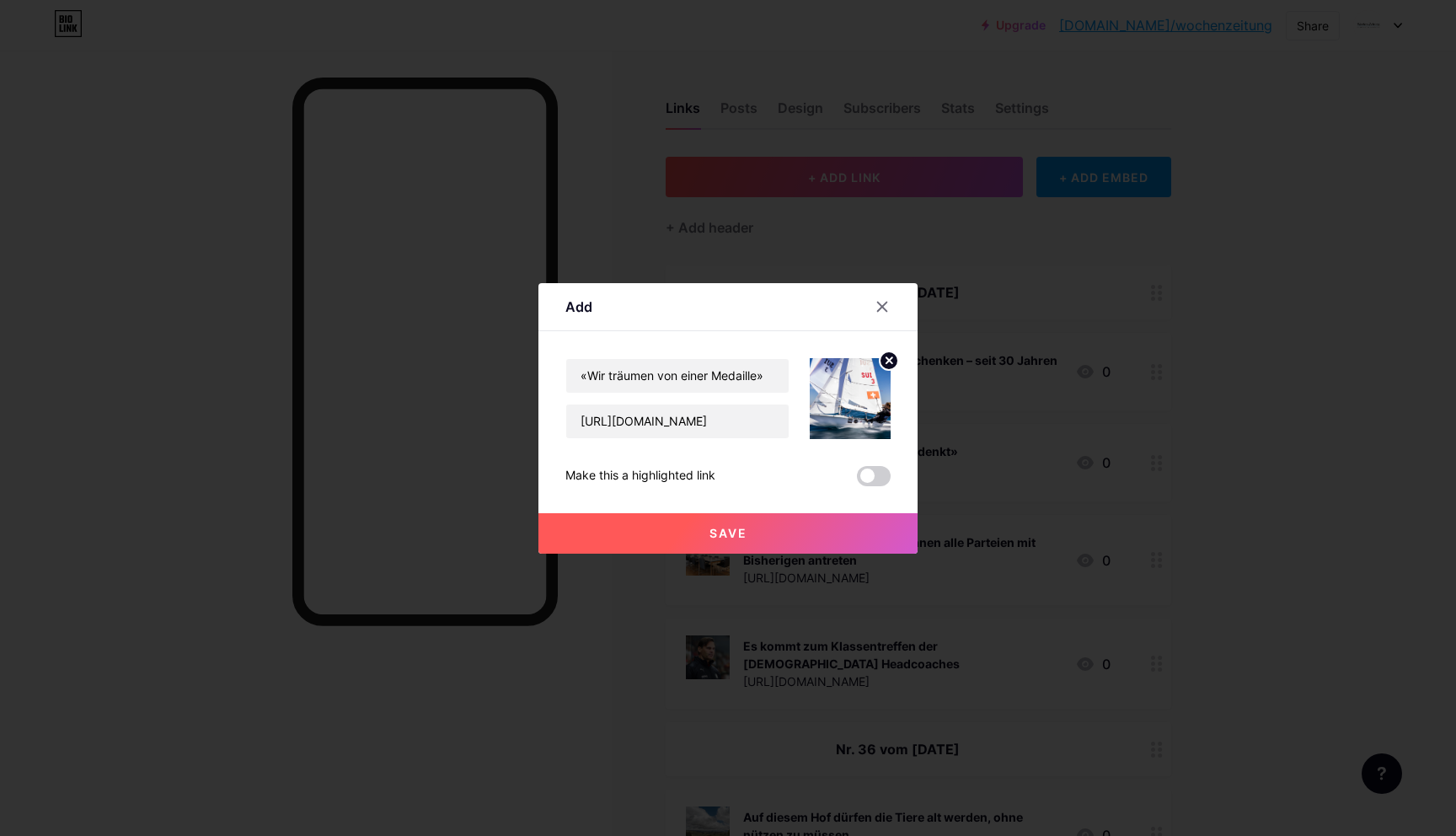
click at [712, 534] on span "Save" at bounding box center [728, 533] width 38 height 14
